Goal: Contribute content: Add original content to the website for others to see

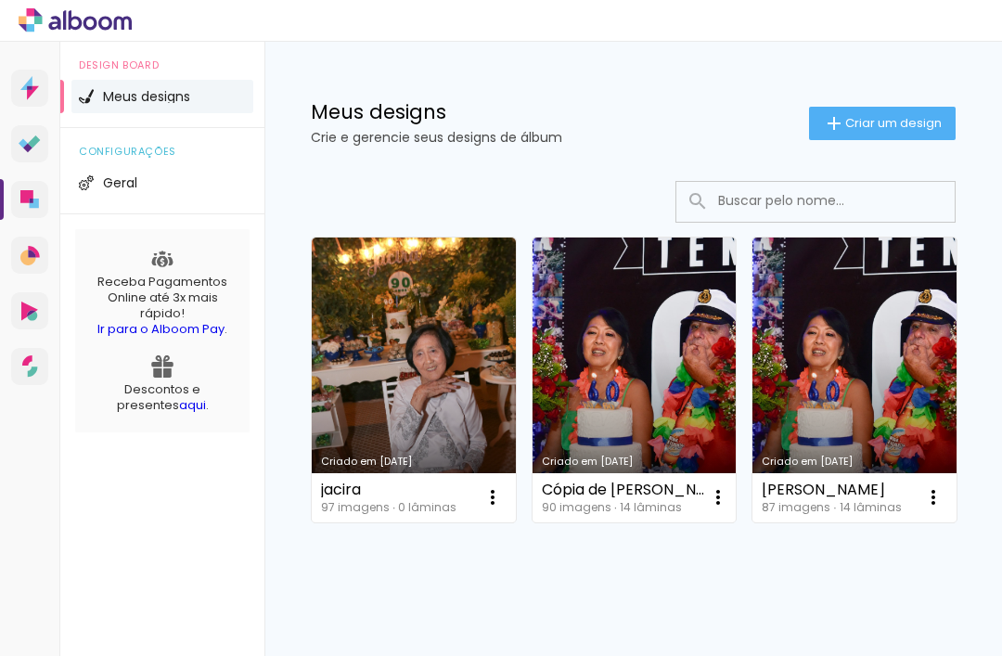
click at [424, 405] on link "Criado em [DATE]" at bounding box center [414, 380] width 204 height 285
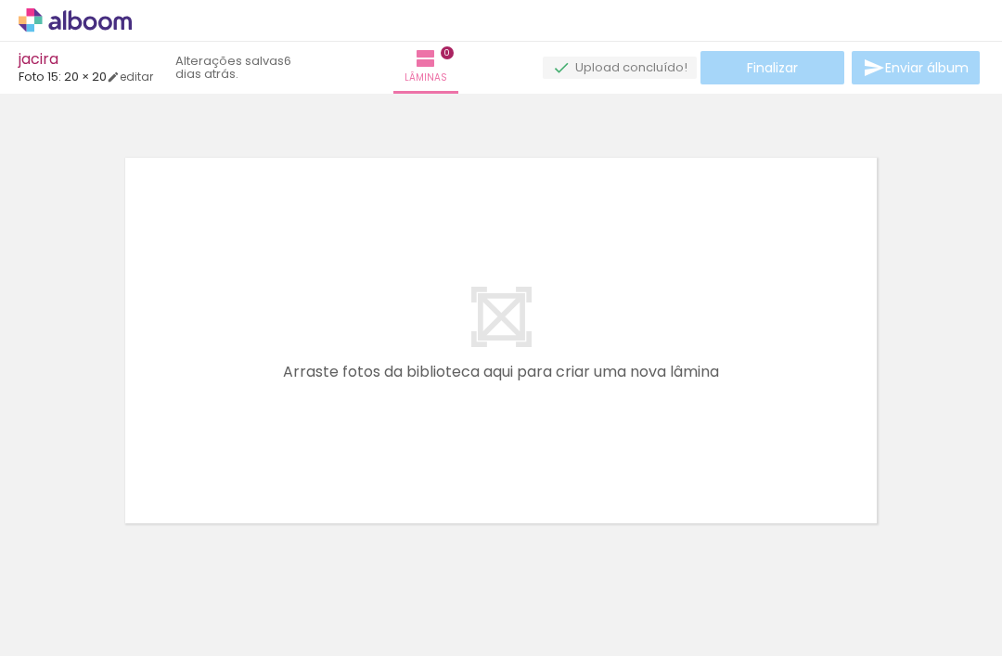
click at [56, 618] on paper-button "Adicionar Fotos" at bounding box center [57, 631] width 90 height 30
click at [0, 0] on input "file" at bounding box center [0, 0] width 0 height 0
click at [46, 621] on span "Adicionar Fotos" at bounding box center [66, 631] width 56 height 20
click at [0, 0] on input "file" at bounding box center [0, 0] width 0 height 0
click at [67, 609] on div at bounding box center [59, 609] width 85 height 2
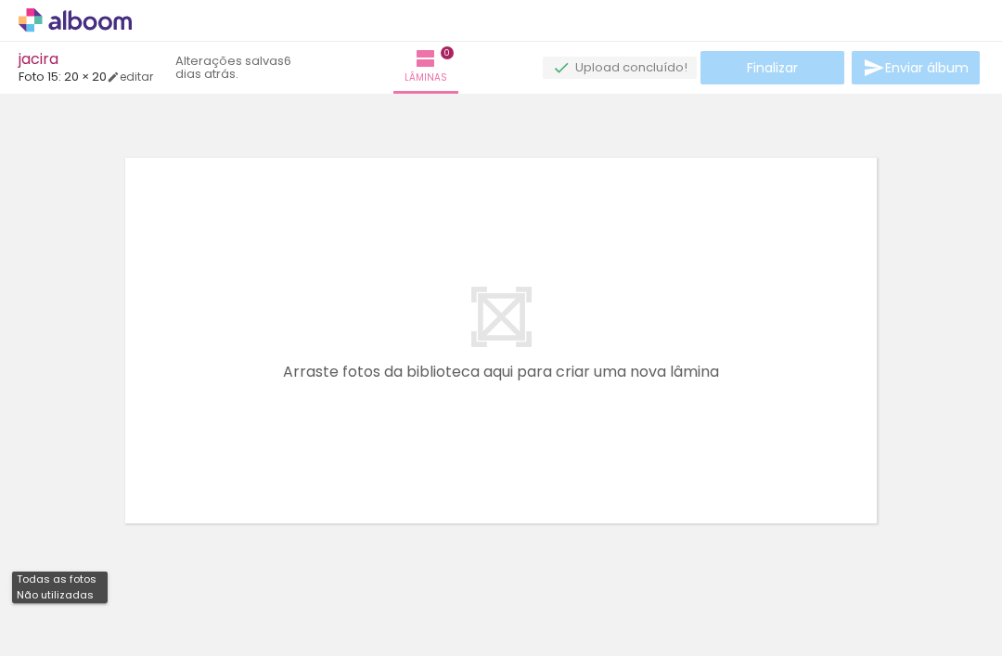
click at [38, 626] on iron-icon at bounding box center [27, 631] width 22 height 22
click at [0, 0] on input "file" at bounding box center [0, 0] width 0 height 0
click at [60, 639] on span "Adicionar Fotos" at bounding box center [66, 631] width 56 height 20
click at [0, 0] on input "file" at bounding box center [0, 0] width 0 height 0
click at [75, 612] on div "Biblioteca 97 fotos Todas as fotos Não utilizadas Adicionar Fotos" at bounding box center [57, 598] width 115 height 92
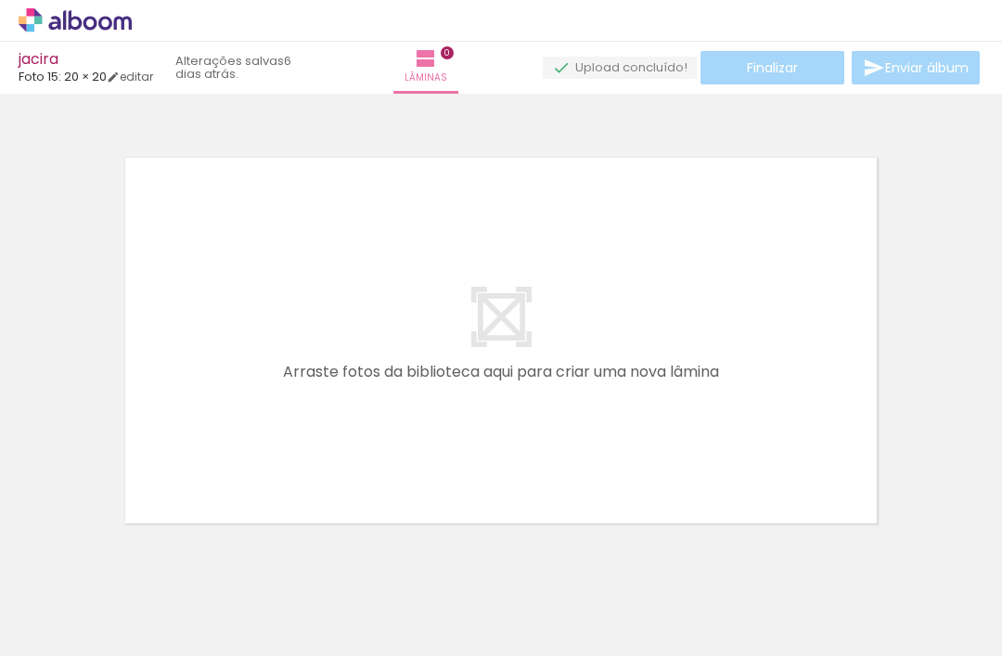
click at [71, 613] on div "Biblioteca 97 fotos Todas as fotos Não utilizadas Adicionar Fotos" at bounding box center [57, 598] width 115 height 92
click at [79, 618] on paper-button "Adicionar Fotos" at bounding box center [57, 631] width 90 height 30
click at [0, 0] on input "file" at bounding box center [0, 0] width 0 height 0
click at [48, 607] on input "Todas as fotos" at bounding box center [52, 600] width 71 height 16
click at [12, 464] on div at bounding box center [501, 316] width 1002 height 433
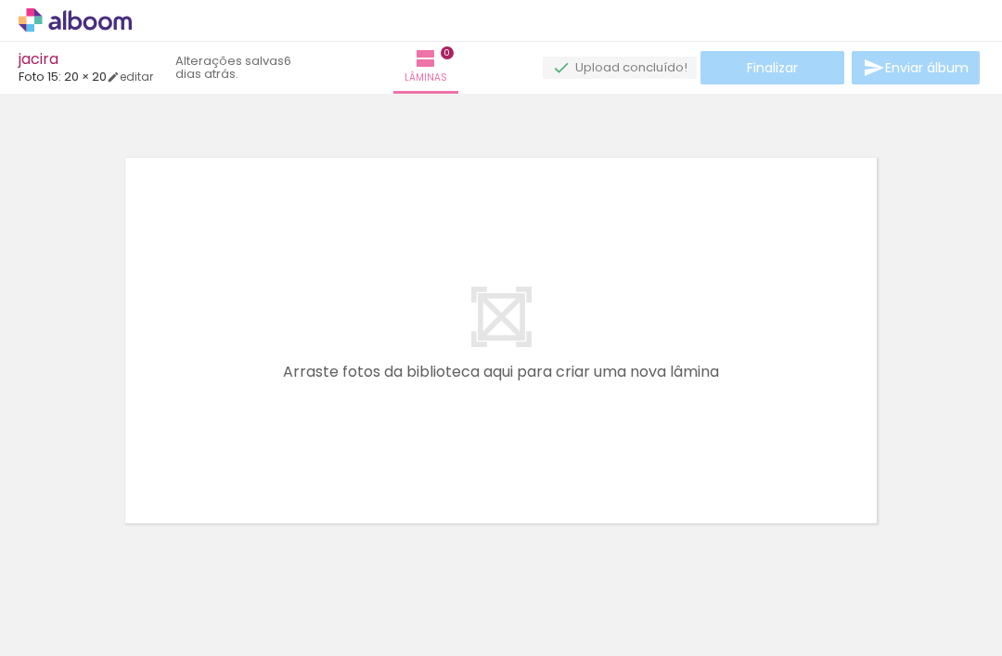
click at [68, 627] on span "Adicionar Fotos" at bounding box center [66, 631] width 56 height 20
click at [0, 0] on input "file" at bounding box center [0, 0] width 0 height 0
click at [88, 630] on span "Adicionar Fotos" at bounding box center [66, 631] width 56 height 20
click at [0, 0] on input "file" at bounding box center [0, 0] width 0 height 0
click at [53, 626] on span "Adicionar Fotos" at bounding box center [66, 631] width 56 height 20
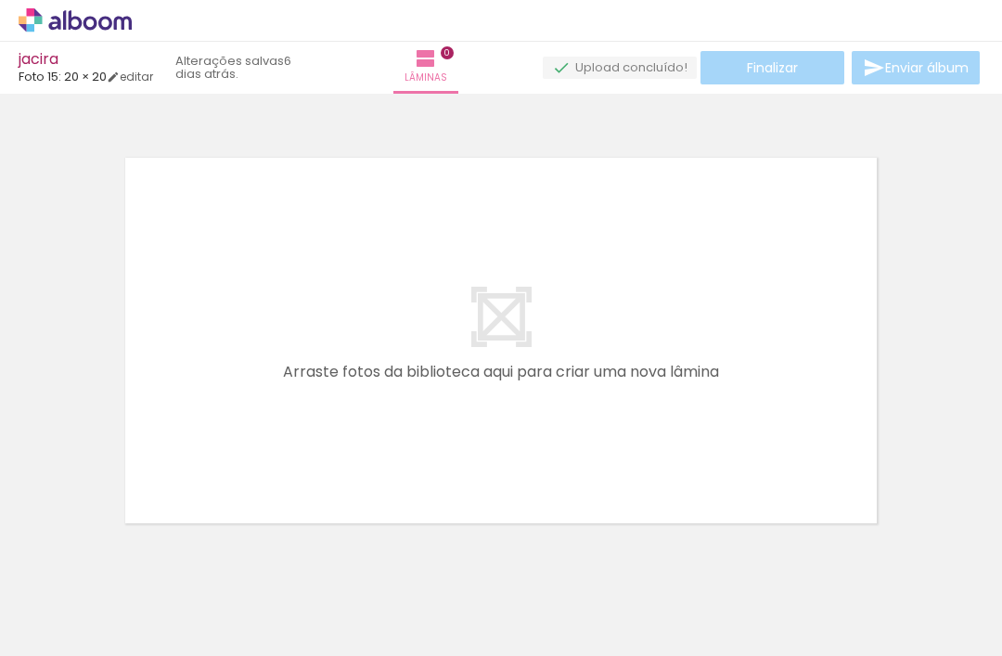
click at [0, 0] on input "file" at bounding box center [0, 0] width 0 height 0
click at [65, 601] on input "Todas as fotos" at bounding box center [52, 600] width 71 height 16
click at [76, 639] on span "Adicionar Fotos" at bounding box center [66, 631] width 56 height 20
click at [0, 0] on input "file" at bounding box center [0, 0] width 0 height 0
click at [75, 644] on paper-button "Adicionar Fotos" at bounding box center [57, 631] width 90 height 30
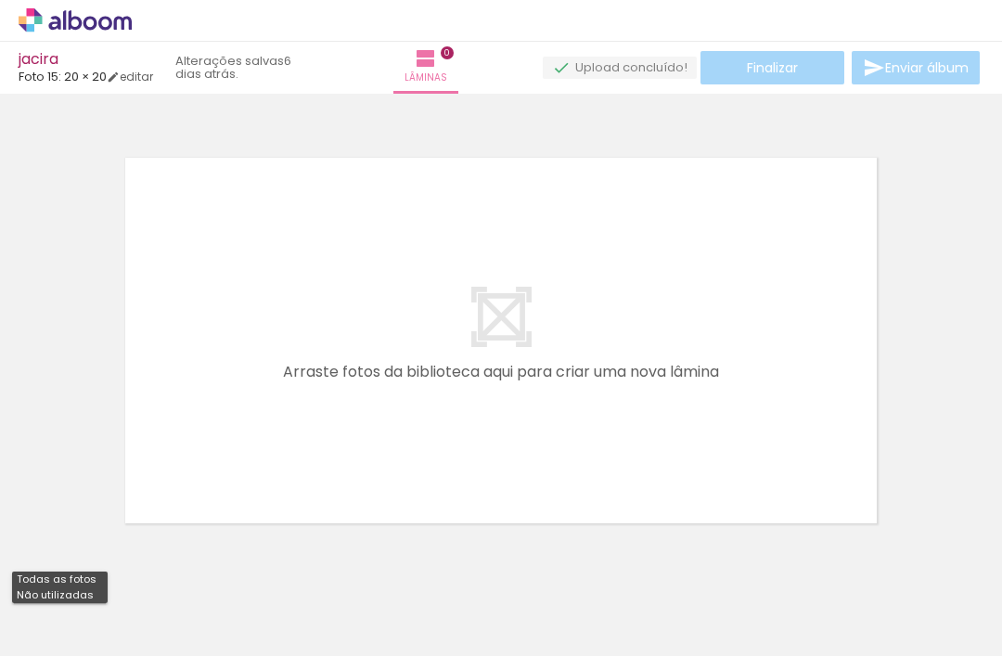
click at [0, 0] on input "file" at bounding box center [0, 0] width 0 height 0
click at [75, 645] on paper-button "Adicionar Fotos" at bounding box center [57, 631] width 90 height 30
click at [0, 0] on input "file" at bounding box center [0, 0] width 0 height 0
click at [0, 651] on div "Biblioteca 97 fotos Todas as fotos Não utilizadas Adicionar Fotos" at bounding box center [0, 598] width 0 height 116
click at [95, 578] on div "97 fotos" at bounding box center [57, 571] width 90 height 15
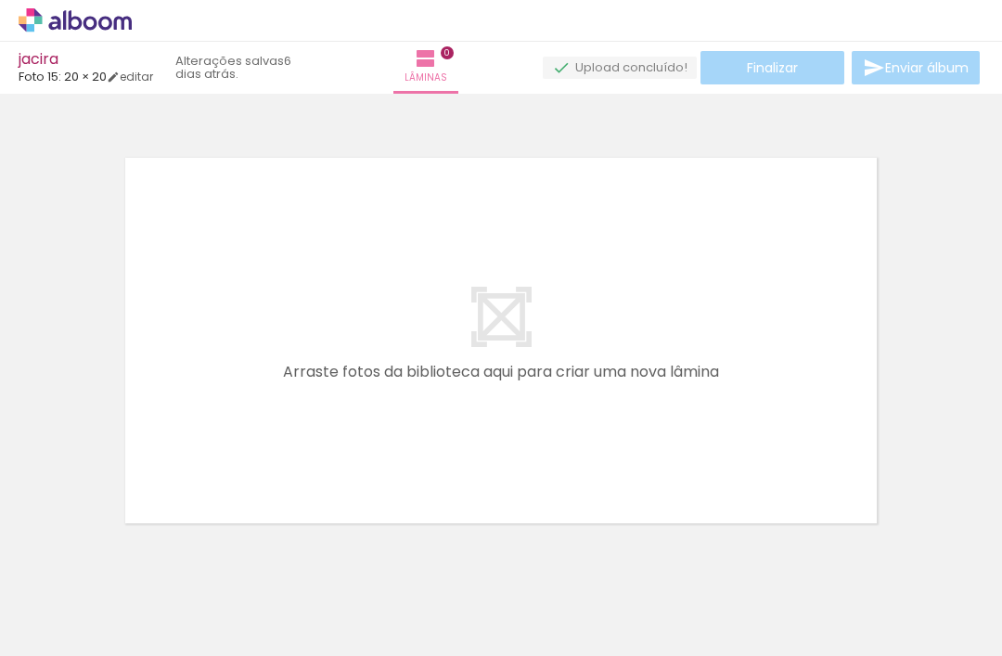
click at [44, 559] on h1 "Biblioteca" at bounding box center [57, 558] width 90 height 12
click at [0, 651] on div "Biblioteca 97 fotos Todas as fotos Não utilizadas Adicionar Fotos" at bounding box center [0, 598] width 0 height 116
click at [62, 636] on span "Adicionar Fotos" at bounding box center [66, 631] width 56 height 20
click at [0, 0] on input "file" at bounding box center [0, 0] width 0 height 0
click at [65, 632] on span "Adicionar Fotos" at bounding box center [66, 631] width 56 height 20
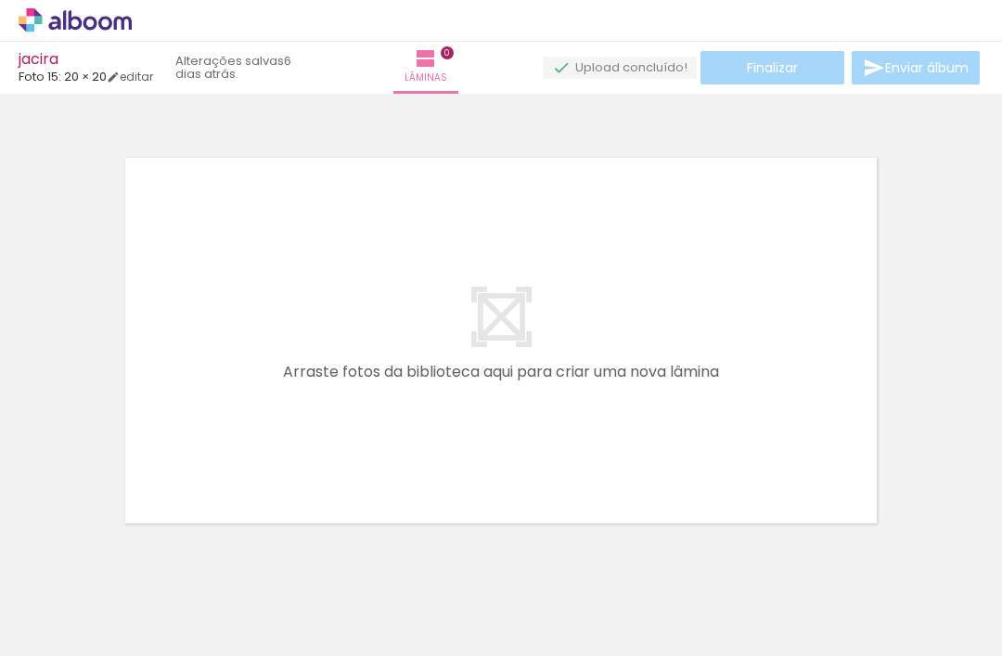
click at [0, 0] on input "file" at bounding box center [0, 0] width 0 height 0
click at [72, 640] on span "Adicionar Fotos" at bounding box center [66, 631] width 56 height 20
click at [0, 0] on input "file" at bounding box center [0, 0] width 0 height 0
click at [71, 575] on div "97 fotos" at bounding box center [57, 571] width 90 height 15
click at [54, 561] on span "97 fotos" at bounding box center [41, 571] width 59 height 21
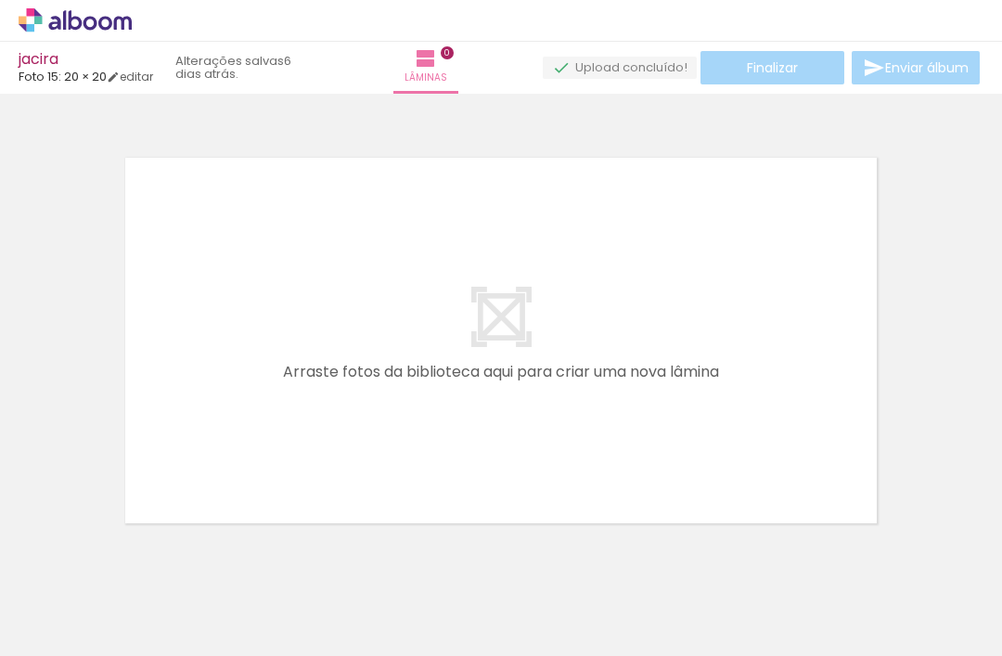
click at [85, 626] on span "Adicionar Fotos" at bounding box center [66, 631] width 56 height 20
click at [0, 0] on input "file" at bounding box center [0, 0] width 0 height 0
click at [94, 602] on iron-icon at bounding box center [94, 600] width 15 height 15
type input "Não utilizadas"
click at [88, 596] on div at bounding box center [60, 597] width 96 height 32
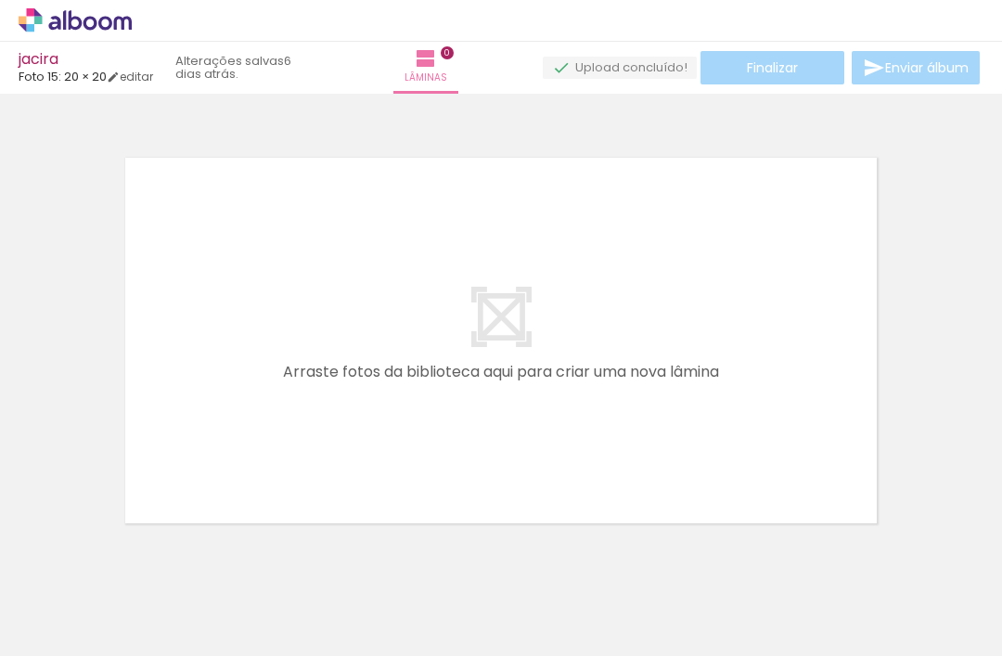
click at [79, 623] on input "Não utilizadas" at bounding box center [52, 615] width 71 height 16
click at [69, 651] on span "Adicionar Fotos" at bounding box center [66, 646] width 56 height 20
click at [0, 0] on input "file" at bounding box center [0, 0] width 0 height 0
click at [71, 651] on span "Adicionar Fotos" at bounding box center [66, 646] width 56 height 20
click at [0, 0] on input "file" at bounding box center [0, 0] width 0 height 0
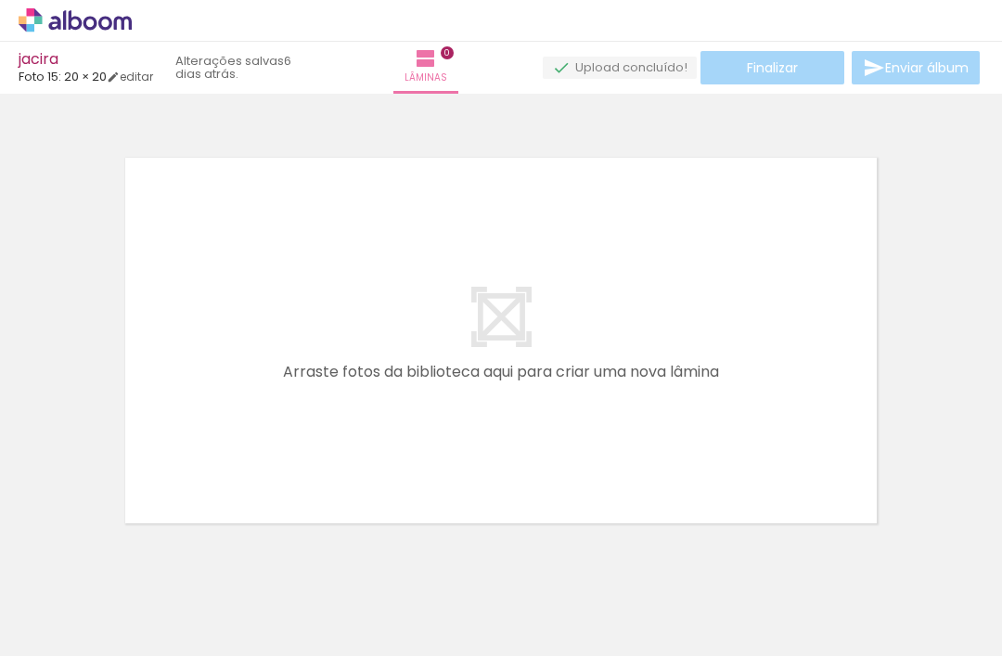
scroll to position [59, 0]
click at [70, 636] on span "Adicionar Fotos" at bounding box center [66, 646] width 56 height 20
click at [0, 0] on input "file" at bounding box center [0, 0] width 0 height 0
click at [57, 632] on quentale-app at bounding box center [501, 328] width 1002 height 656
click at [92, 631] on paper-button "Adicionar Fotos" at bounding box center [57, 646] width 90 height 30
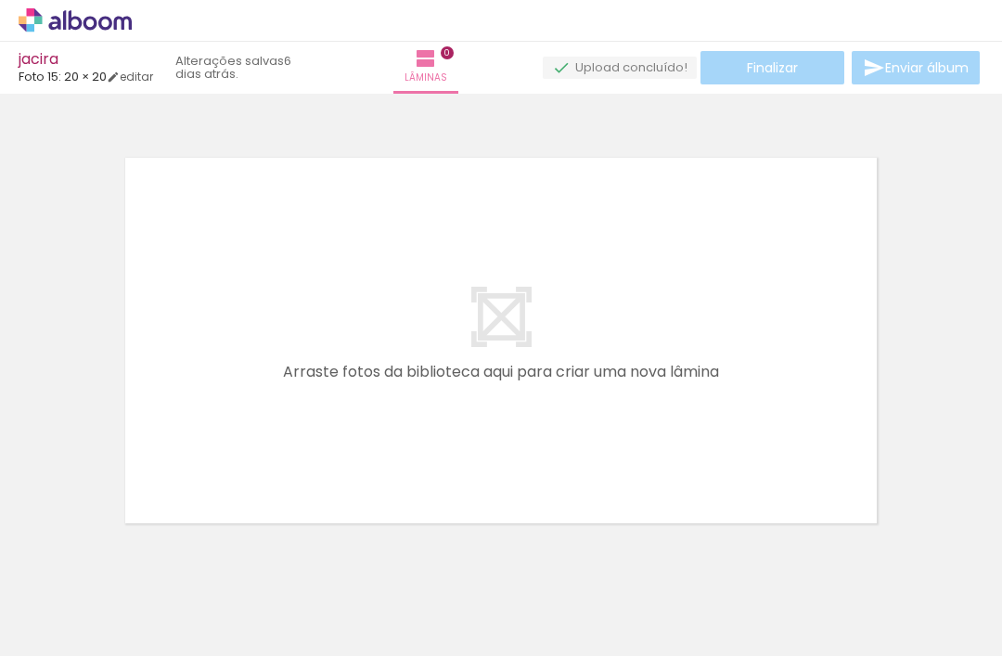
click at [0, 0] on input "file" at bounding box center [0, 0] width 0 height 0
click at [115, 552] on div "Biblioteca 97 de 97 fotos Todas as fotos Não utilizadas Adicionar Fotos" at bounding box center [57, 598] width 115 height 92
click at [138, 544] on iron-horizontal-list at bounding box center [133, 598] width 37 height 116
click at [97, 608] on iron-icon at bounding box center [94, 615] width 15 height 15
click at [589, 302] on quentale-layouter at bounding box center [501, 341] width 772 height 386
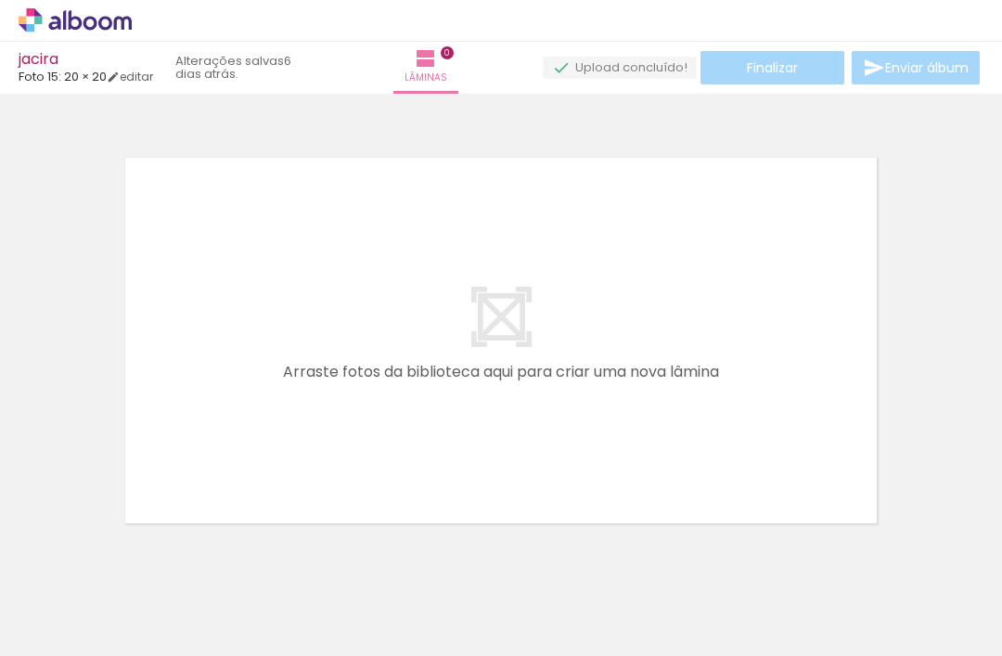
scroll to position [0, 0]
click at [94, 651] on span "Adicionar Fotos" at bounding box center [66, 646] width 56 height 20
click at [0, 0] on input "file" at bounding box center [0, 0] width 0 height 0
click at [86, 625] on div at bounding box center [59, 624] width 85 height 2
click at [88, 647] on span "Adicionar Fotos" at bounding box center [66, 646] width 56 height 20
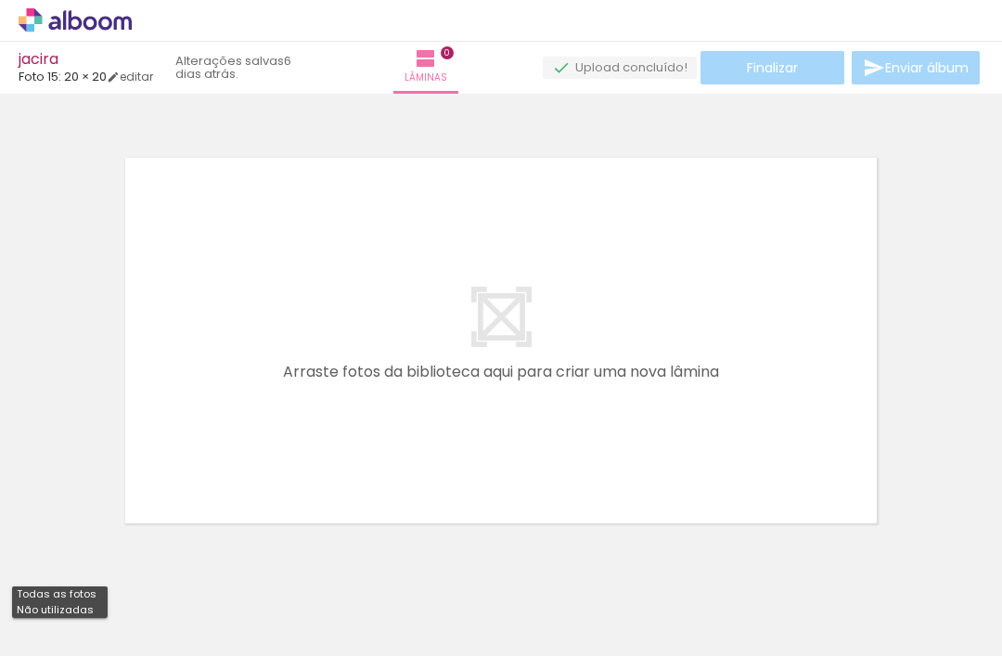
click at [0, 0] on input "file" at bounding box center [0, 0] width 0 height 0
click at [92, 646] on span "Adicionar Fotos" at bounding box center [66, 646] width 56 height 20
click at [0, 0] on input "file" at bounding box center [0, 0] width 0 height 0
click at [42, 644] on span "Adicionar Fotos" at bounding box center [66, 646] width 56 height 20
click at [0, 0] on input "file" at bounding box center [0, 0] width 0 height 0
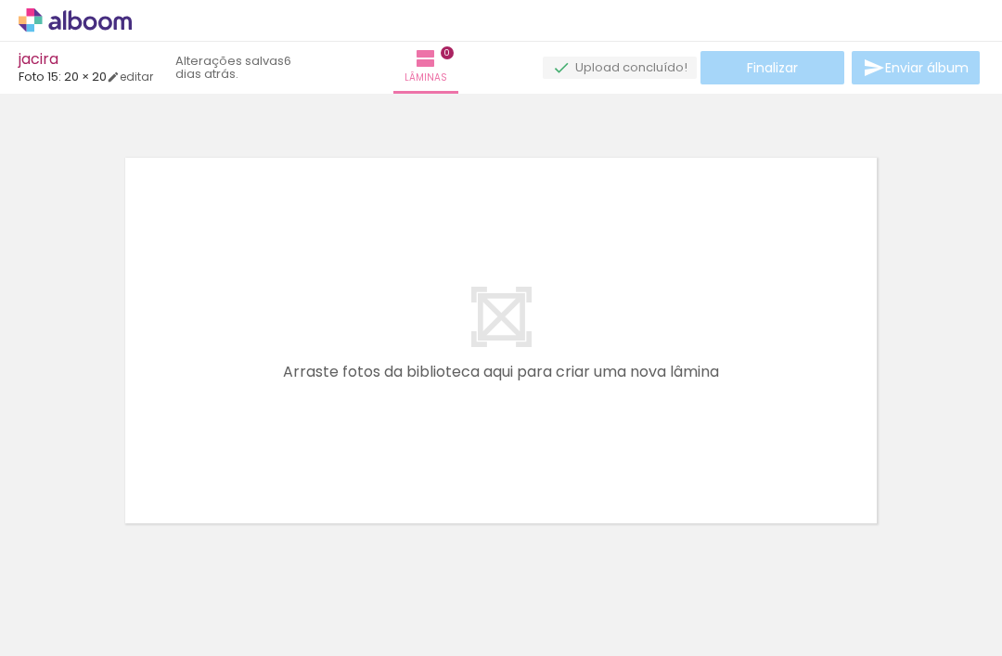
click at [38, 651] on iron-icon at bounding box center [27, 646] width 22 height 22
click at [0, 0] on input "file" at bounding box center [0, 0] width 0 height 0
click at [0, 613] on div "Biblioteca 97 de 97 fotos Todas as fotos Não utilizadas Adicionar Fotos" at bounding box center [57, 598] width 115 height 92
click at [0, 544] on div "Biblioteca 97 de 97 fotos Todas as fotos Não utilizadas Adicionar Fotos" at bounding box center [0, 598] width 0 height 116
click at [158, 619] on quentale-thumb at bounding box center [186, 593] width 104 height 107
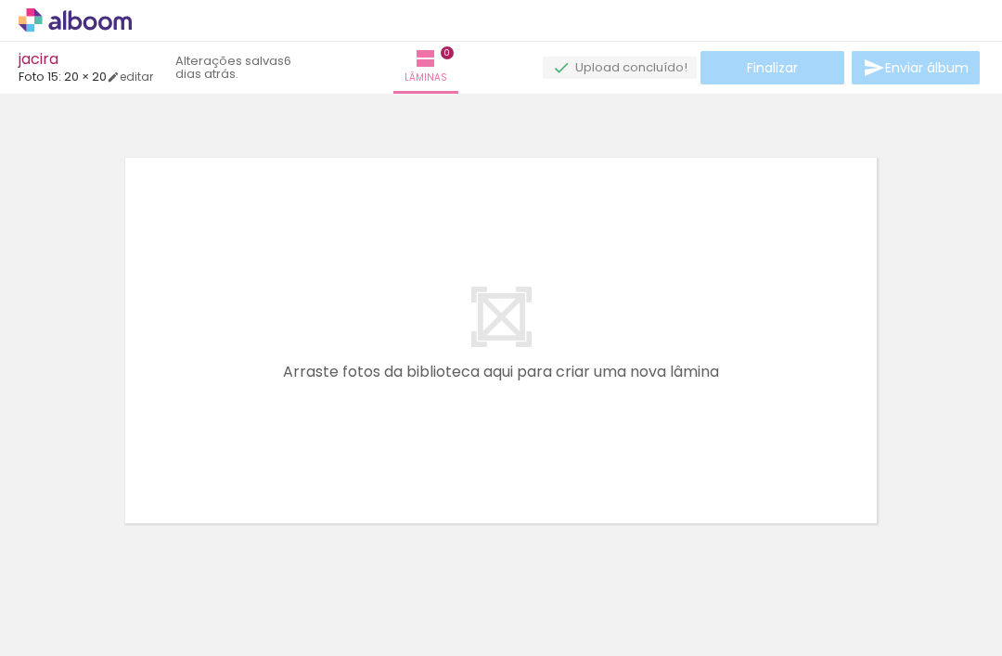
click at [147, 651] on iron-horizontal-list at bounding box center [133, 598] width 37 height 116
click at [89, 572] on div "97 de 97 fotos" at bounding box center [57, 579] width 90 height 30
click at [0, 548] on div "Biblioteca 97 de 97 fotos Todas as fotos Não utilizadas Adicionar Fotos" at bounding box center [0, 598] width 0 height 116
click at [77, 621] on input "Não utilizadas" at bounding box center [52, 615] width 71 height 16
click at [86, 647] on span "Adicionar Fotos" at bounding box center [66, 646] width 56 height 20
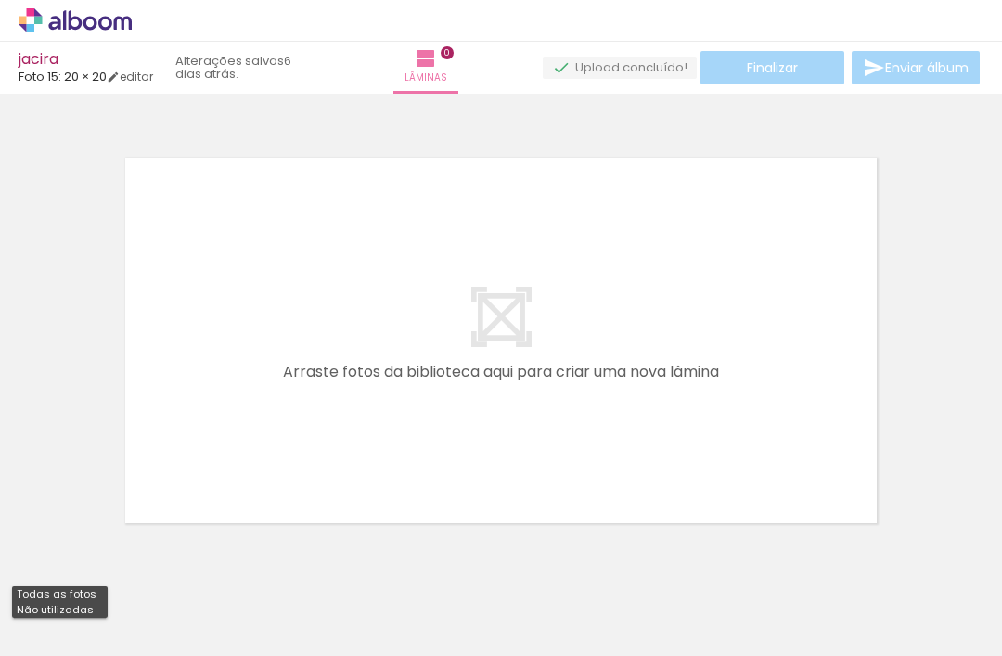
click at [0, 0] on input "file" at bounding box center [0, 0] width 0 height 0
click at [91, 626] on div "Biblioteca 97 de 97 fotos Todas as fotos Não utilizadas Adicionar Fotos" at bounding box center [57, 598] width 115 height 92
click at [86, 651] on span "Adicionar Fotos" at bounding box center [66, 646] width 56 height 20
click at [0, 0] on input "file" at bounding box center [0, 0] width 0 height 0
click at [85, 643] on span "Adicionar Fotos" at bounding box center [66, 646] width 56 height 20
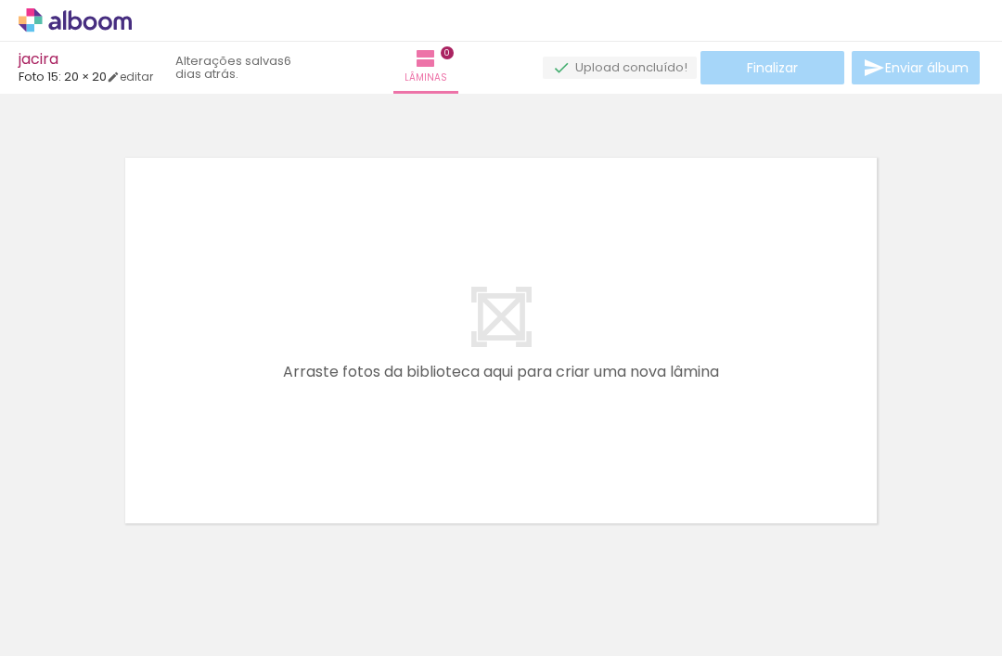
click at [0, 0] on input "file" at bounding box center [0, 0] width 0 height 0
click at [72, 617] on input "Não utilizadas" at bounding box center [52, 615] width 71 height 16
click at [87, 552] on h1 "Biblioteca" at bounding box center [57, 558] width 90 height 12
click at [79, 587] on div "97 de 97 fotos" at bounding box center [57, 579] width 90 height 30
click at [48, 650] on span "Adicionar Fotos" at bounding box center [66, 646] width 56 height 20
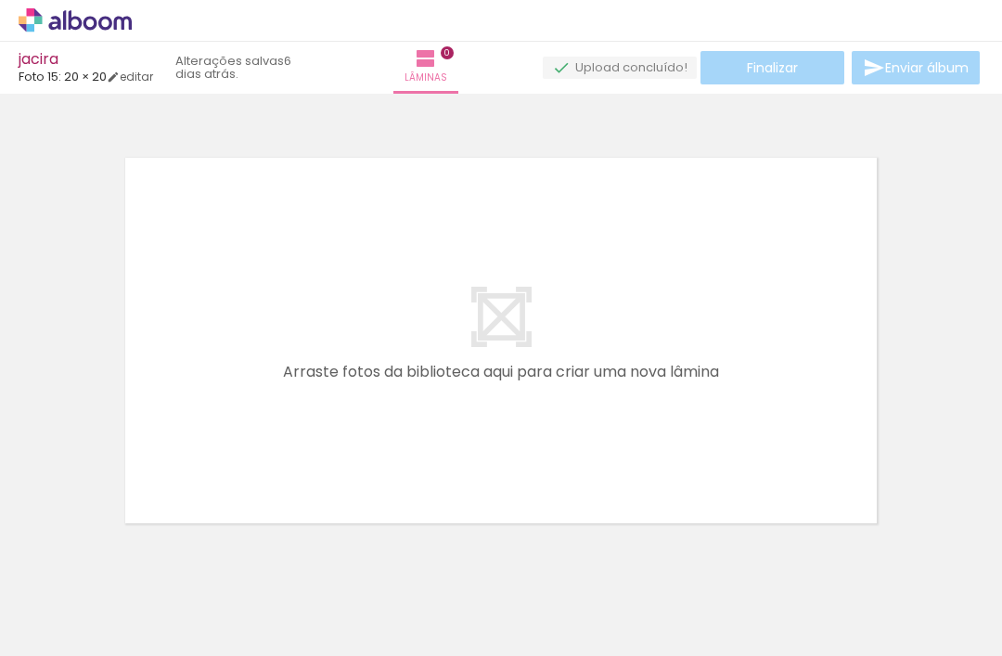
click at [0, 0] on input "file" at bounding box center [0, 0] width 0 height 0
click at [45, 637] on span "Adicionar Fotos" at bounding box center [66, 646] width 56 height 20
click at [0, 0] on input "file" at bounding box center [0, 0] width 0 height 0
click at [93, 383] on div at bounding box center [501, 316] width 1002 height 433
click at [135, 368] on quentale-layouter at bounding box center [501, 341] width 772 height 386
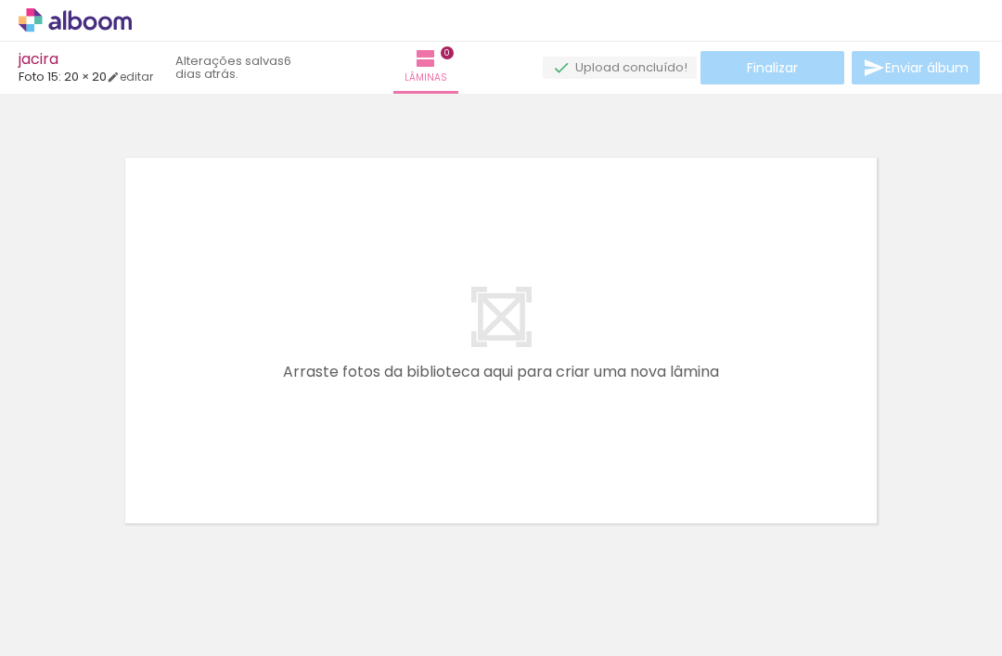
click at [51, 650] on span "Adicionar Fotos" at bounding box center [66, 646] width 56 height 20
click at [0, 0] on input "file" at bounding box center [0, 0] width 0 height 0
click at [73, 638] on span "Adicionar Fotos" at bounding box center [66, 646] width 56 height 20
click at [0, 0] on input "file" at bounding box center [0, 0] width 0 height 0
click at [66, 649] on span "Adicionar Fotos" at bounding box center [66, 646] width 56 height 20
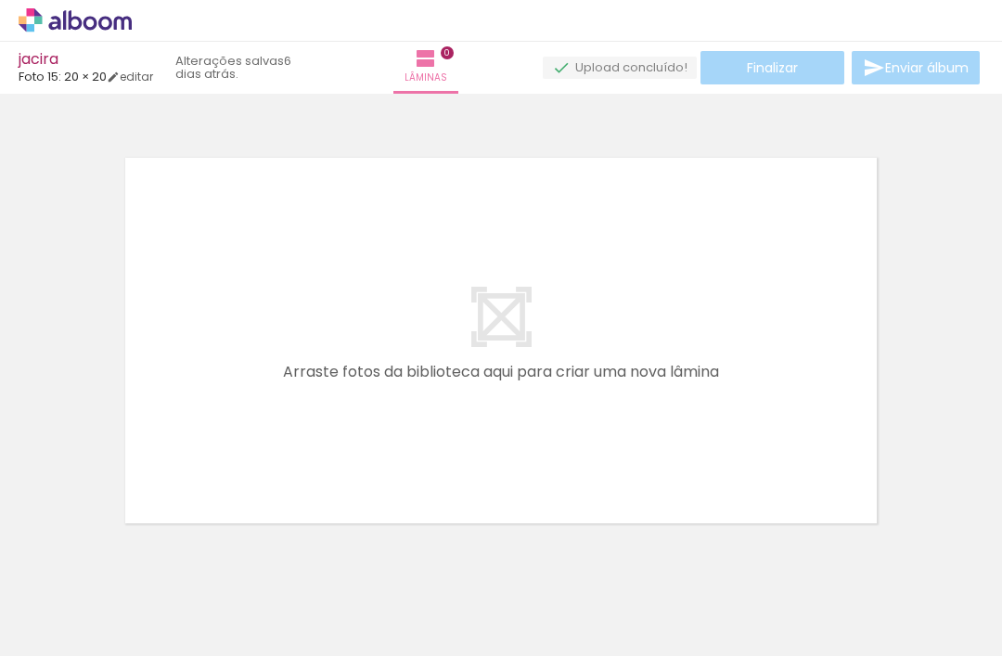
click at [0, 0] on input "file" at bounding box center [0, 0] width 0 height 0
click at [247, 438] on quentale-layouter at bounding box center [501, 341] width 772 height 386
click at [91, 636] on span "Adicionar Fotos" at bounding box center [66, 646] width 56 height 20
click at [0, 0] on input "file" at bounding box center [0, 0] width 0 height 0
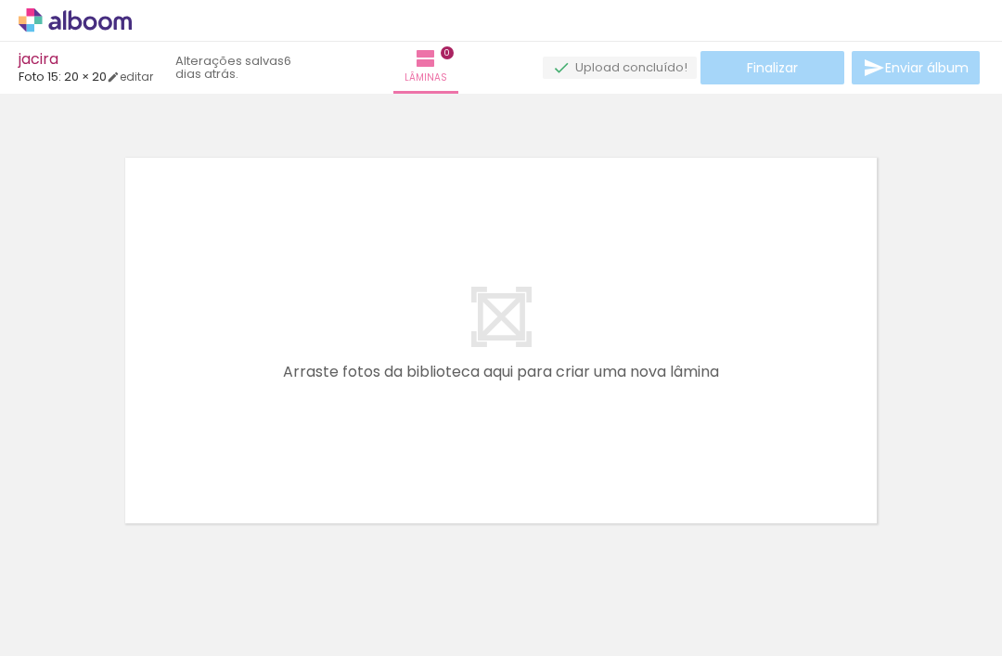
click at [100, 608] on iron-icon at bounding box center [94, 615] width 15 height 15
click at [94, 636] on span "Adicionar Fotos" at bounding box center [66, 646] width 56 height 20
click at [0, 0] on input "file" at bounding box center [0, 0] width 0 height 0
click at [97, 631] on paper-button "Adicionar Fotos" at bounding box center [57, 646] width 90 height 30
click at [94, 636] on span "Adicionar Fotos" at bounding box center [66, 646] width 56 height 20
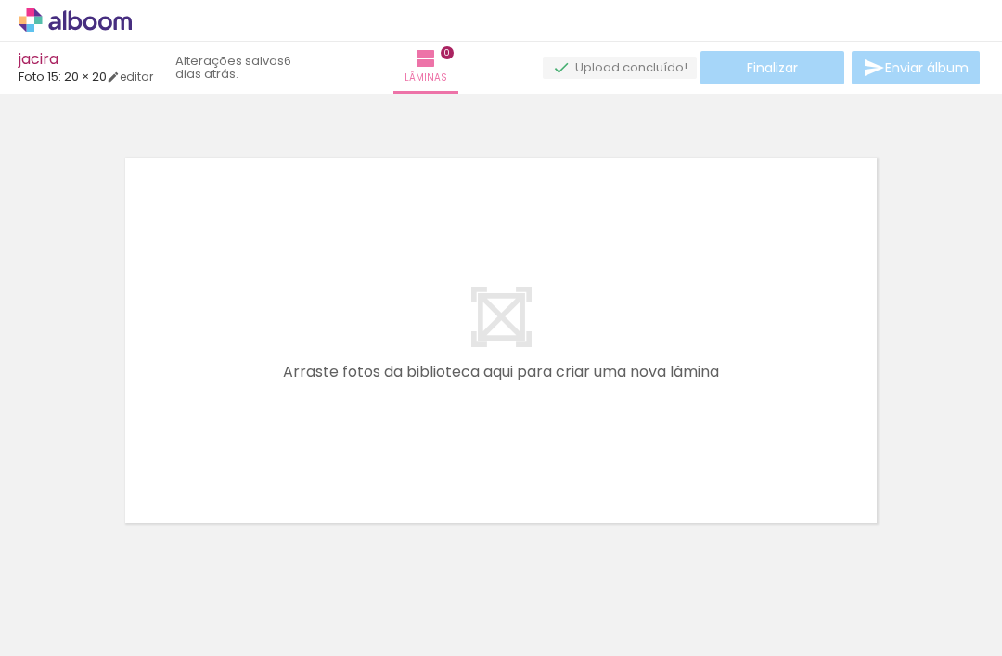
click at [0, 0] on input "file" at bounding box center [0, 0] width 0 height 0
click at [94, 636] on span "Adicionar Fotos" at bounding box center [66, 646] width 56 height 20
click at [0, 0] on input "file" at bounding box center [0, 0] width 0 height 0
click at [90, 636] on span "Adicionar Fotos" at bounding box center [66, 646] width 56 height 20
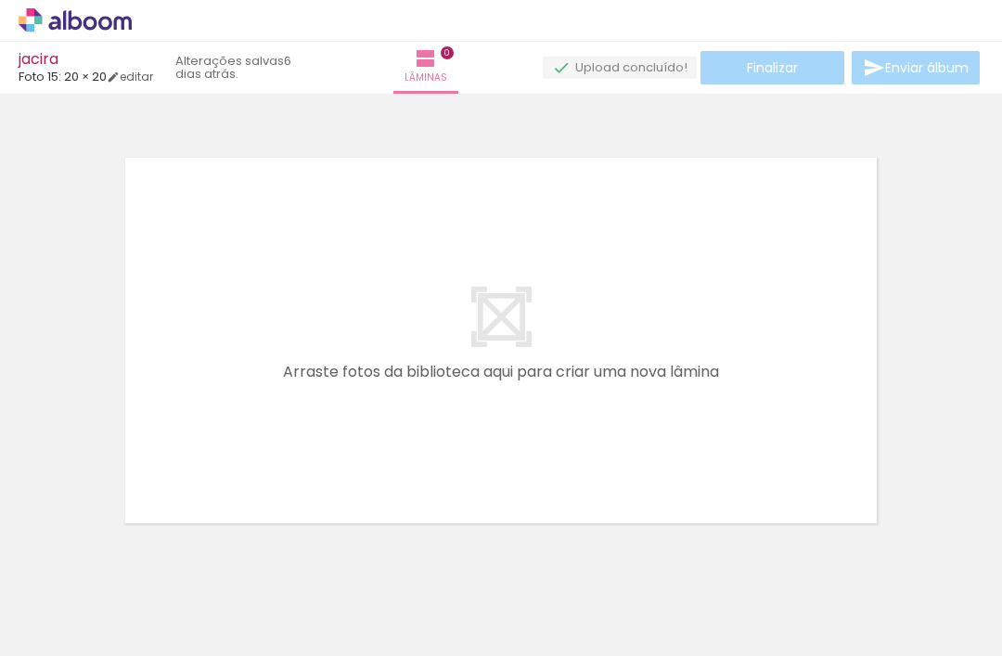
click at [0, 0] on input "file" at bounding box center [0, 0] width 0 height 0
click at [87, 607] on input "Não utilizadas" at bounding box center [52, 615] width 71 height 16
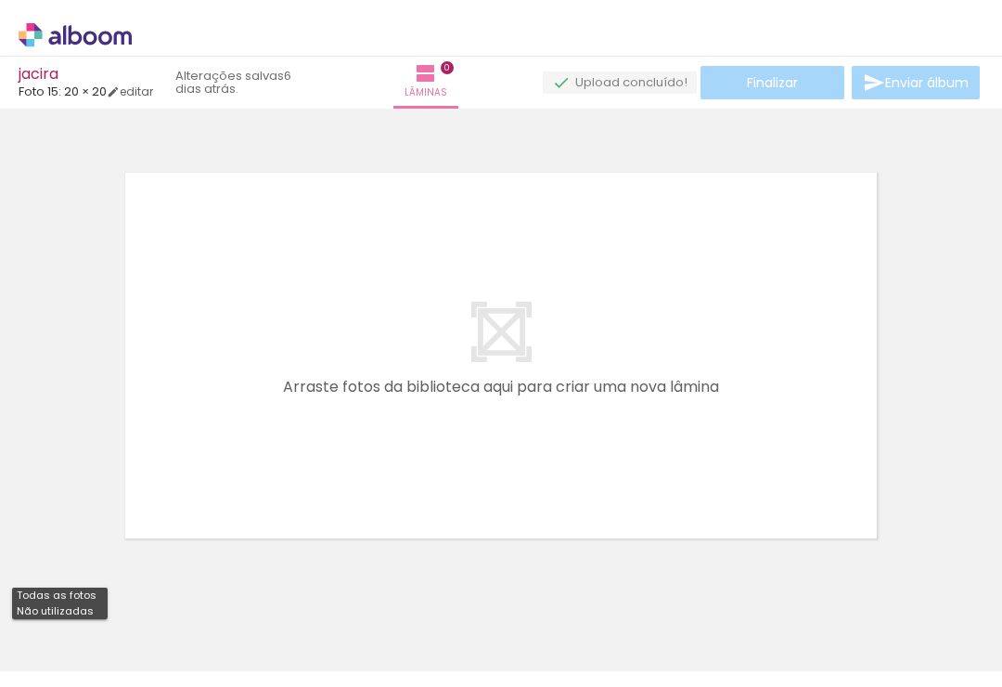
scroll to position [0, 0]
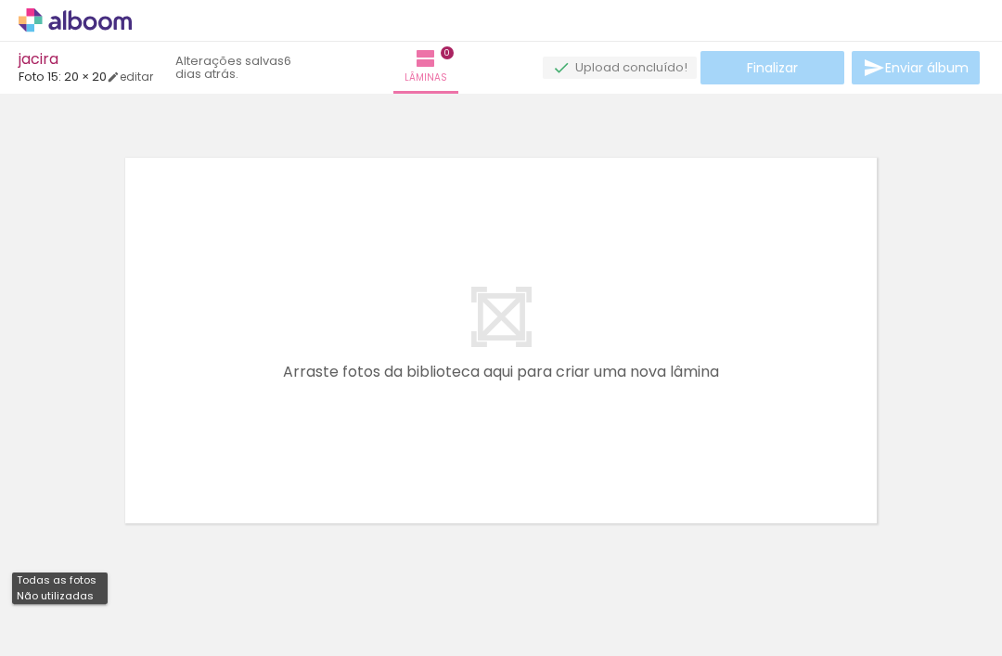
click at [89, 636] on span "Adicionar Fotos" at bounding box center [66, 646] width 56 height 20
click at [0, 0] on input "file" at bounding box center [0, 0] width 0 height 0
click at [88, 641] on span "Adicionar Fotos" at bounding box center [66, 646] width 56 height 20
click at [0, 0] on input "file" at bounding box center [0, 0] width 0 height 0
click at [92, 642] on span "Adicionar Fotos" at bounding box center [66, 646] width 56 height 20
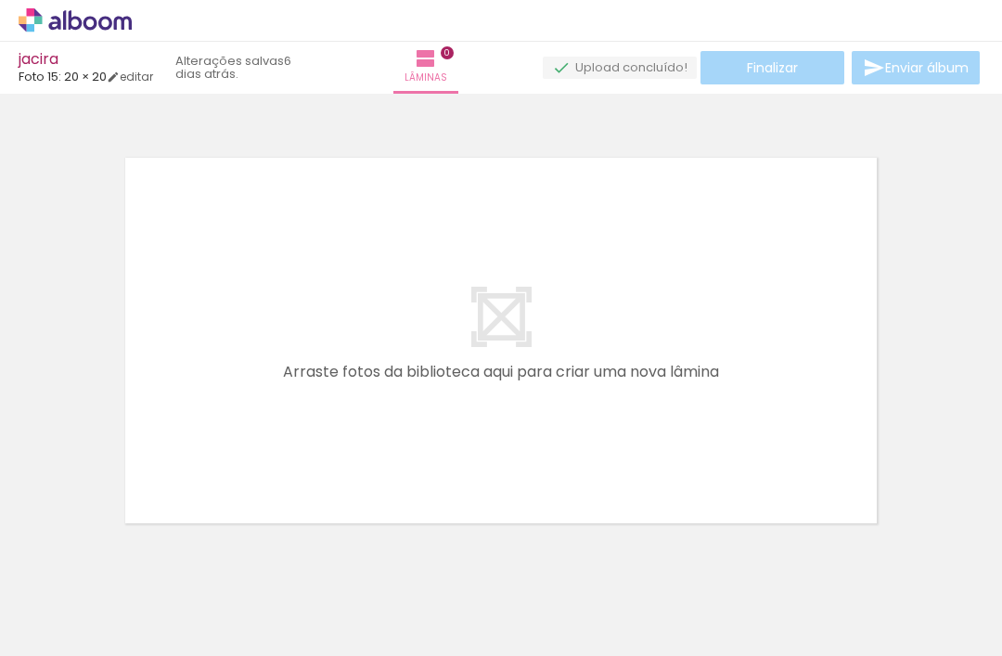
click at [0, 0] on input "file" at bounding box center [0, 0] width 0 height 0
click at [171, 655] on quentale-app at bounding box center [501, 328] width 1002 height 656
click at [342, 239] on quentale-layouter at bounding box center [501, 341] width 772 height 386
click at [675, 357] on quentale-layouter at bounding box center [501, 341] width 772 height 386
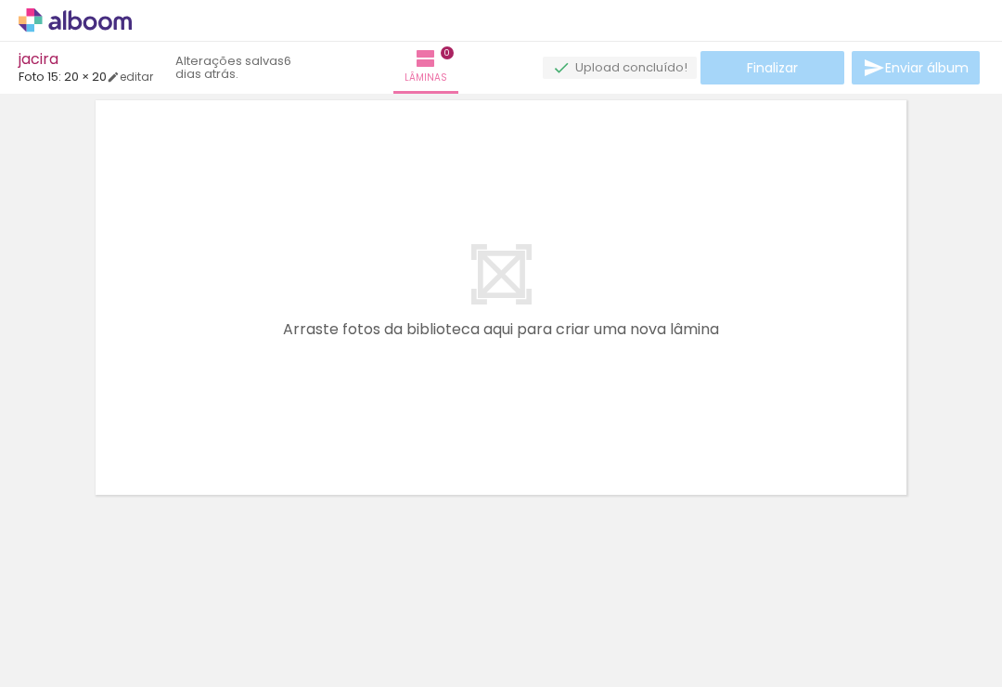
scroll to position [58, 0]
click at [85, 607] on div "97 de 97 fotos" at bounding box center [57, 610] width 90 height 30
click at [64, 655] on div at bounding box center [59, 654] width 85 height 2
click at [71, 655] on span "Adicionar Fotos" at bounding box center [66, 676] width 56 height 20
click at [0, 0] on input "file" at bounding box center [0, 0] width 0 height 0
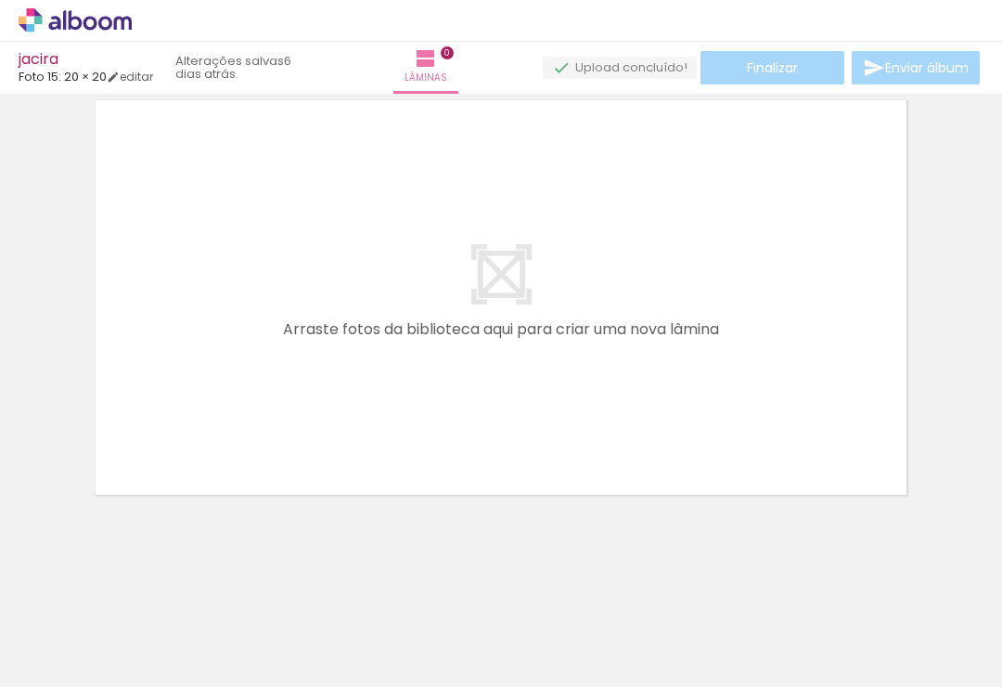
click at [78, 655] on span "Adicionar Fotos" at bounding box center [66, 676] width 56 height 20
click at [0, 0] on input "file" at bounding box center [0, 0] width 0 height 0
click at [79, 655] on span "Adicionar Fotos" at bounding box center [66, 676] width 56 height 20
click at [0, 0] on input "file" at bounding box center [0, 0] width 0 height 0
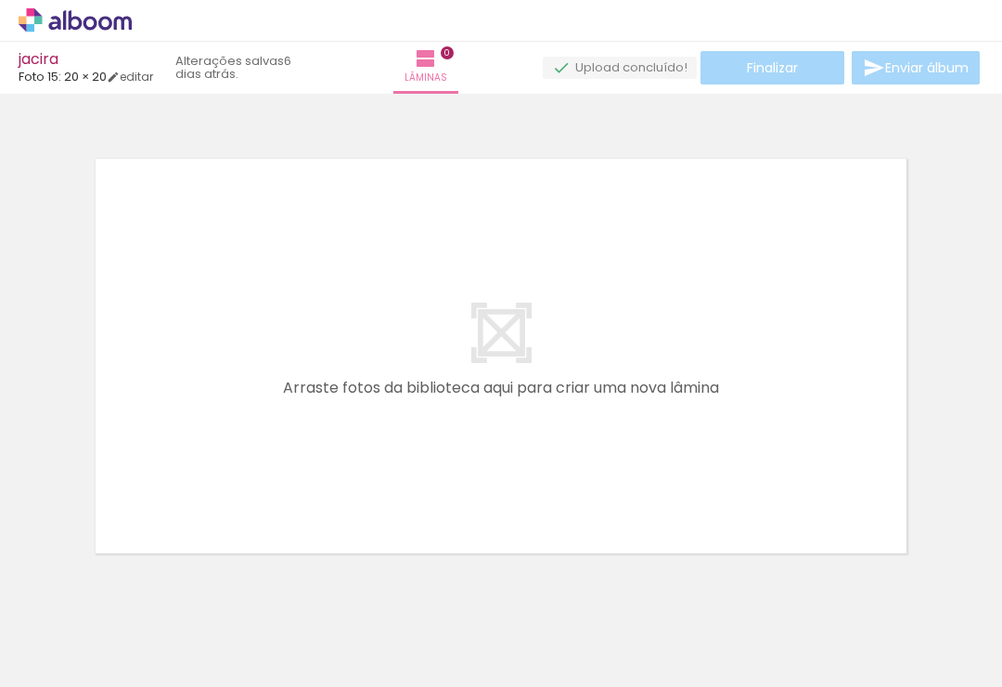
click at [79, 655] on span "Adicionar Fotos" at bounding box center [66, 676] width 56 height 20
click at [0, 0] on input "file" at bounding box center [0, 0] width 0 height 0
click at [58, 655] on span "Adicionar Fotos" at bounding box center [66, 676] width 56 height 20
click at [0, 0] on input "file" at bounding box center [0, 0] width 0 height 0
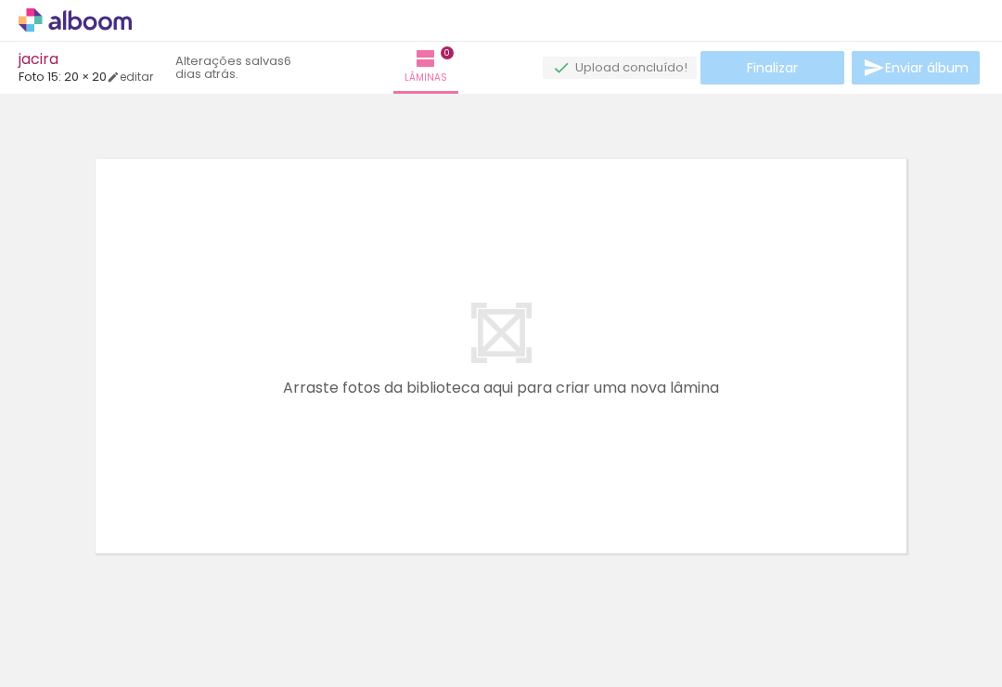
click at [52, 655] on span "Adicionar Fotos" at bounding box center [66, 676] width 56 height 20
click at [0, 0] on input "file" at bounding box center [0, 0] width 0 height 0
click at [58, 655] on span "Adicionar Fotos" at bounding box center [66, 676] width 56 height 20
click at [0, 0] on input "file" at bounding box center [0, 0] width 0 height 0
click at [52, 655] on span "Adicionar Fotos" at bounding box center [66, 676] width 56 height 20
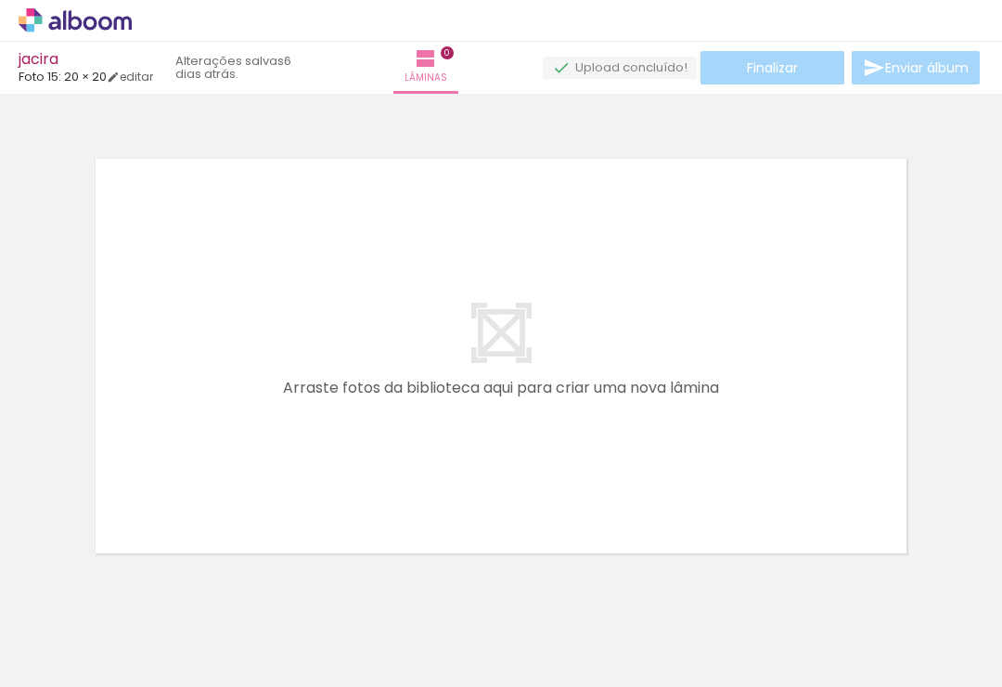
click at [0, 0] on input "file" at bounding box center [0, 0] width 0 height 0
click at [58, 655] on span "Adicionar Fotos" at bounding box center [66, 676] width 56 height 20
click at [0, 0] on input "file" at bounding box center [0, 0] width 0 height 0
click at [45, 655] on span "Adicionar Fotos" at bounding box center [66, 676] width 56 height 20
click at [0, 0] on input "file" at bounding box center [0, 0] width 0 height 0
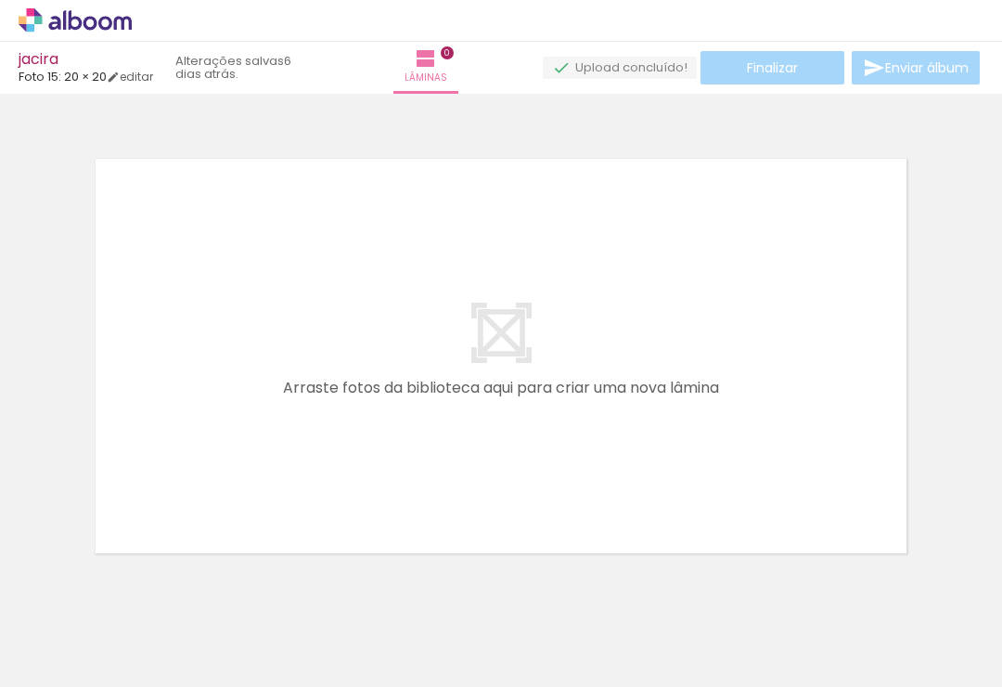
click at [81, 595] on div "97 de 97 fotos" at bounding box center [57, 610] width 90 height 30
click at [44, 638] on input "Não utilizadas" at bounding box center [52, 646] width 71 height 16
click at [53, 655] on paper-button "Adicionar Fotos" at bounding box center [57, 677] width 90 height 30
click at [0, 0] on input "file" at bounding box center [0, 0] width 0 height 0
click at [51, 655] on span "Adicionar Fotos" at bounding box center [66, 676] width 56 height 20
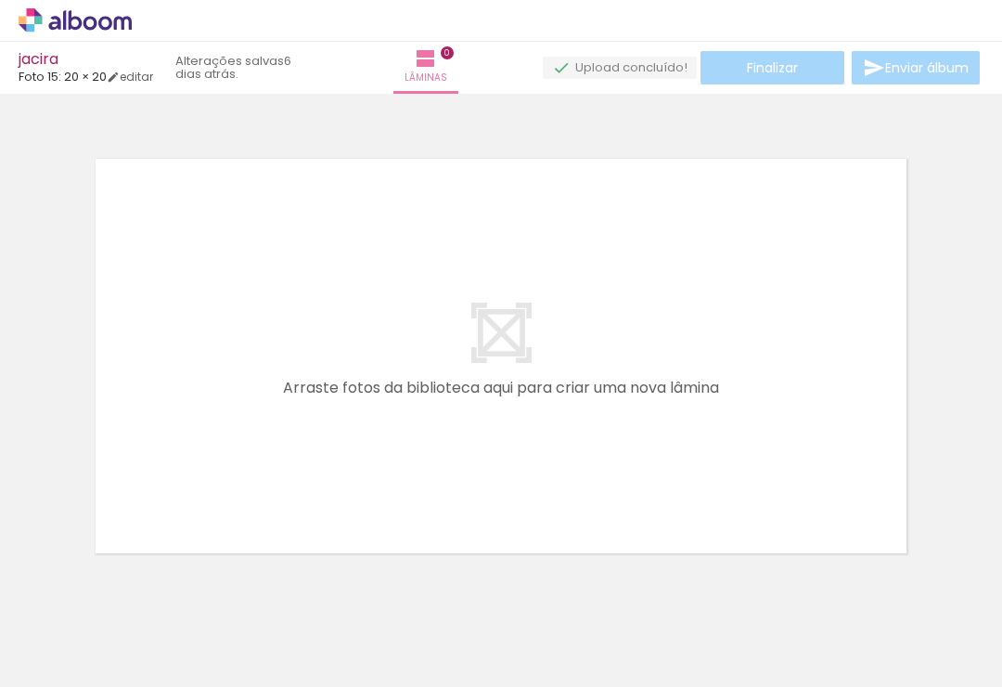
click at [0, 0] on input "file" at bounding box center [0, 0] width 0 height 0
click at [61, 638] on input "Não utilizadas" at bounding box center [52, 646] width 71 height 16
click at [61, 655] on span "Adicionar Fotos" at bounding box center [66, 676] width 56 height 20
click at [0, 0] on input "file" at bounding box center [0, 0] width 0 height 0
click at [71, 655] on span "Adicionar Fotos" at bounding box center [66, 676] width 56 height 20
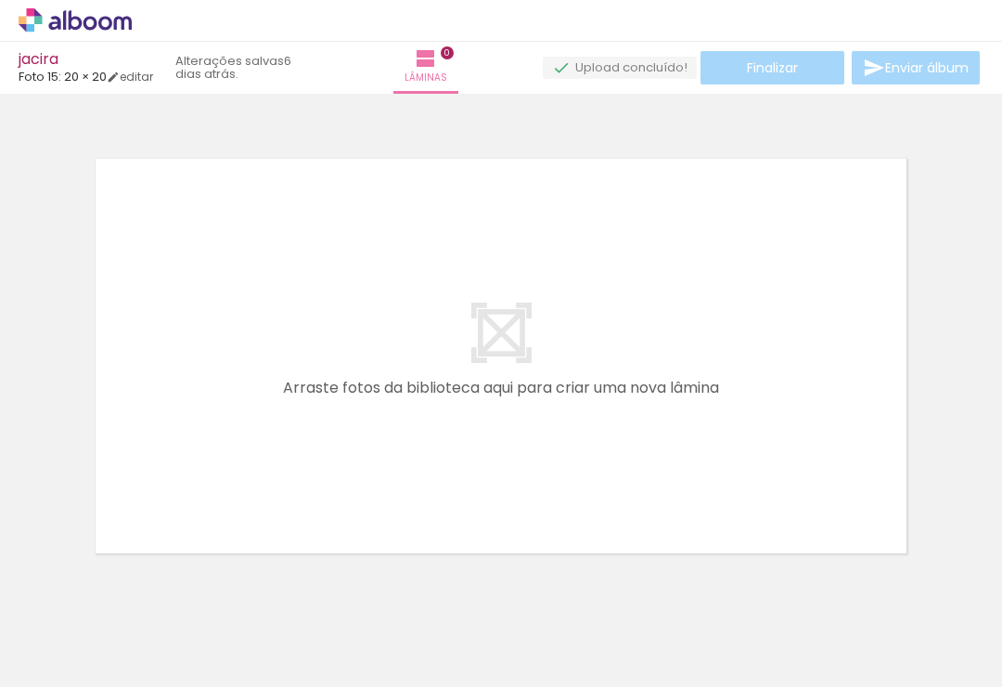
click at [0, 0] on input "file" at bounding box center [0, 0] width 0 height 0
click at [80, 655] on paper-button "Adicionar Fotos" at bounding box center [57, 677] width 90 height 30
click at [0, 0] on input "file" at bounding box center [0, 0] width 0 height 0
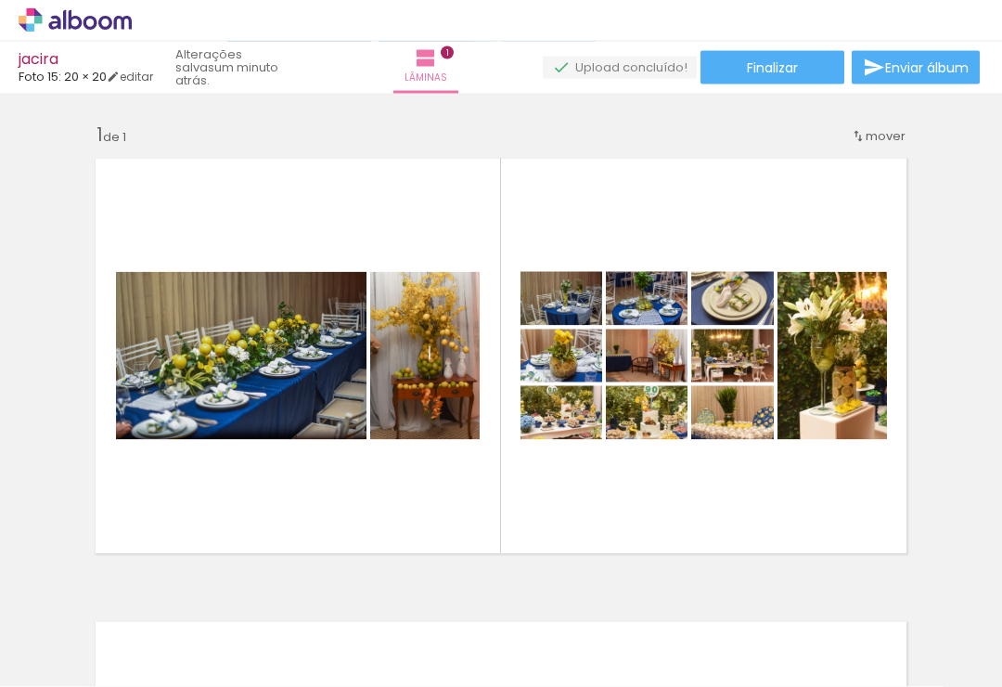
scroll to position [21, 0]
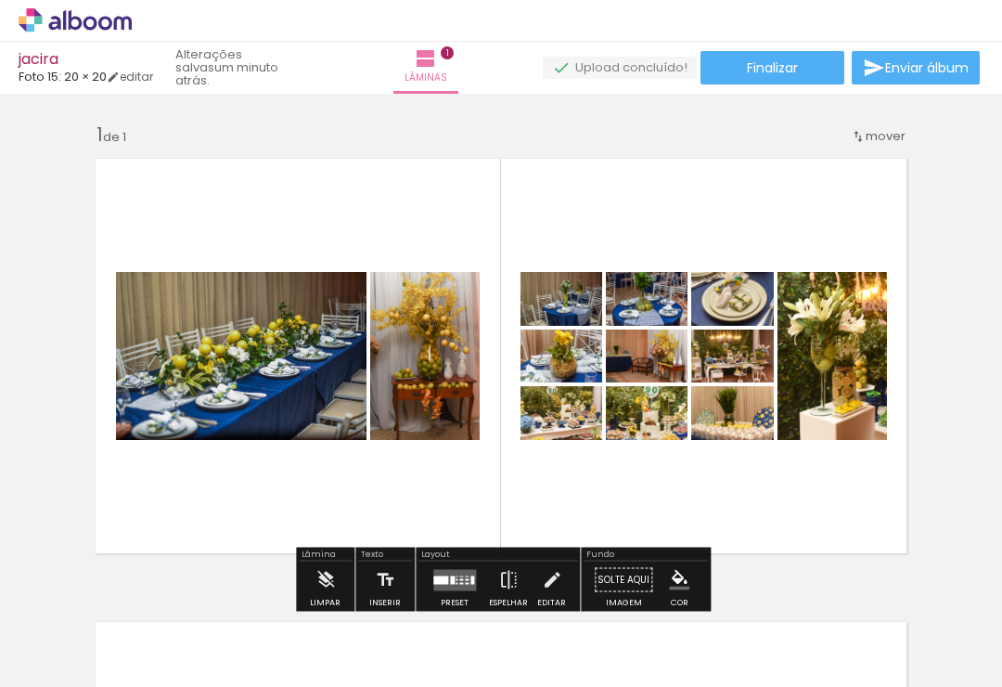
click at [545, 501] on quentale-layouter at bounding box center [500, 356] width 833 height 417
click at [266, 643] on quentale-thumb at bounding box center [235, 624] width 104 height 107
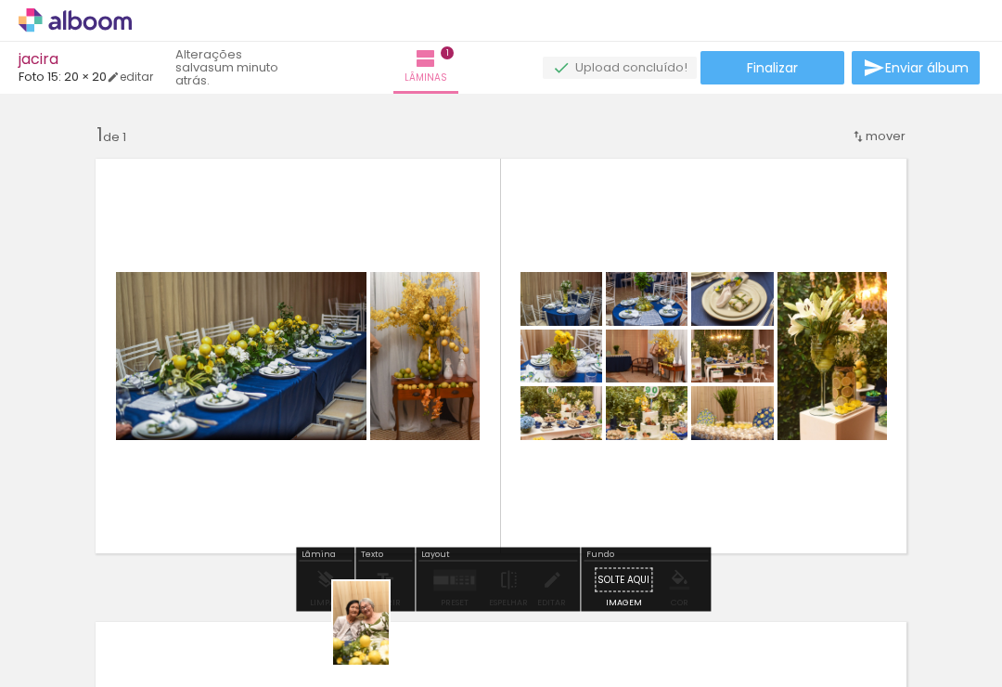
scroll to position [29, 0]
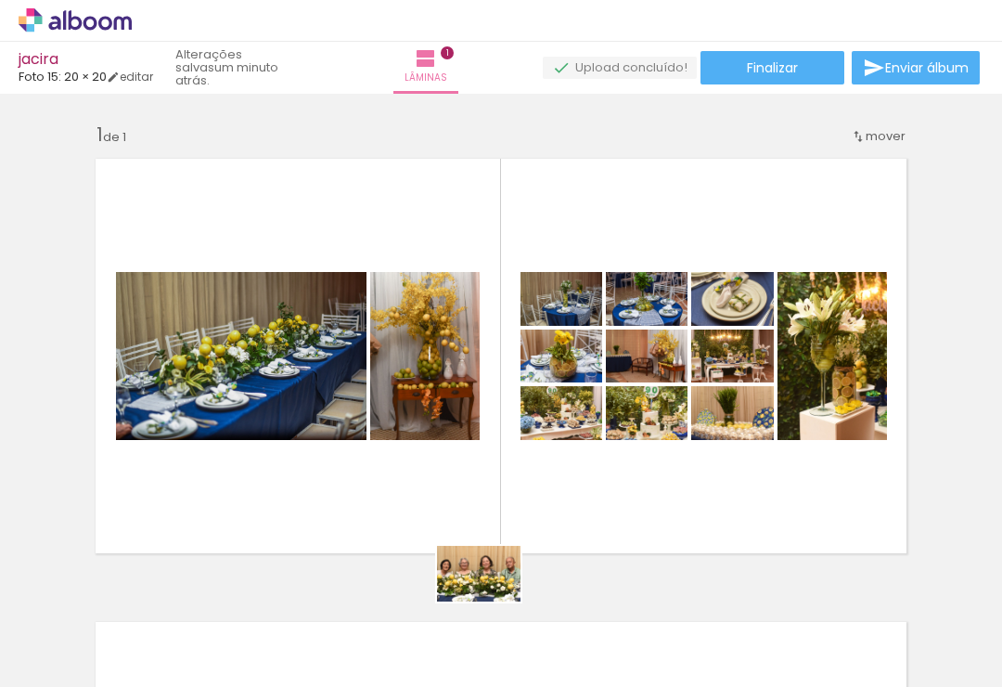
click at [485, 639] on quentale-thumb at bounding box center [443, 624] width 104 height 107
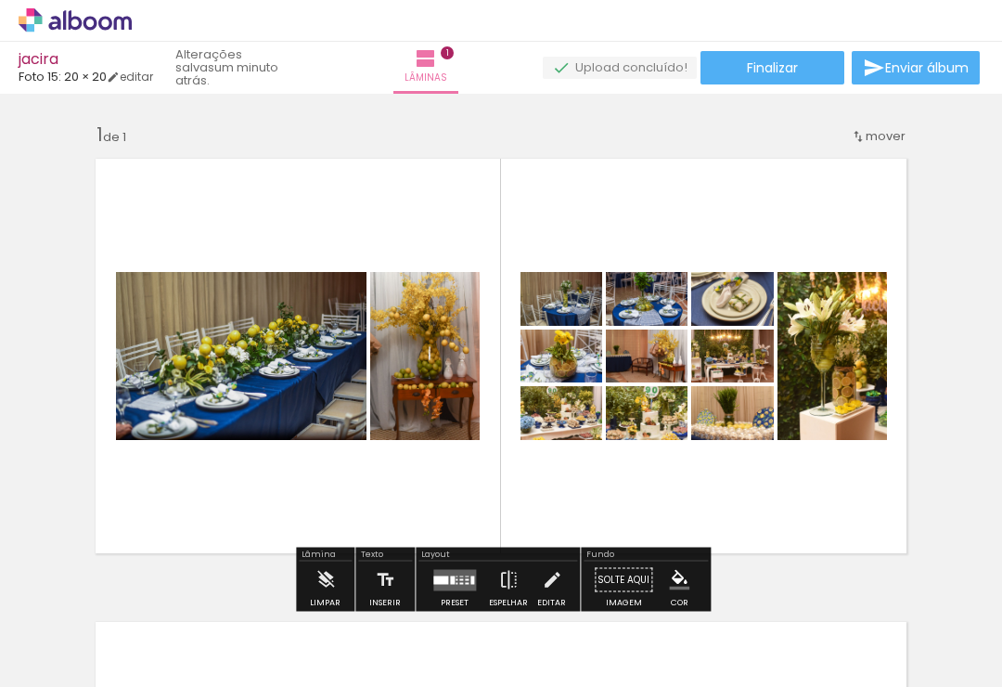
click at [494, 492] on quentale-layouter at bounding box center [500, 356] width 833 height 417
click at [559, 655] on quentale-app at bounding box center [501, 343] width 1002 height 687
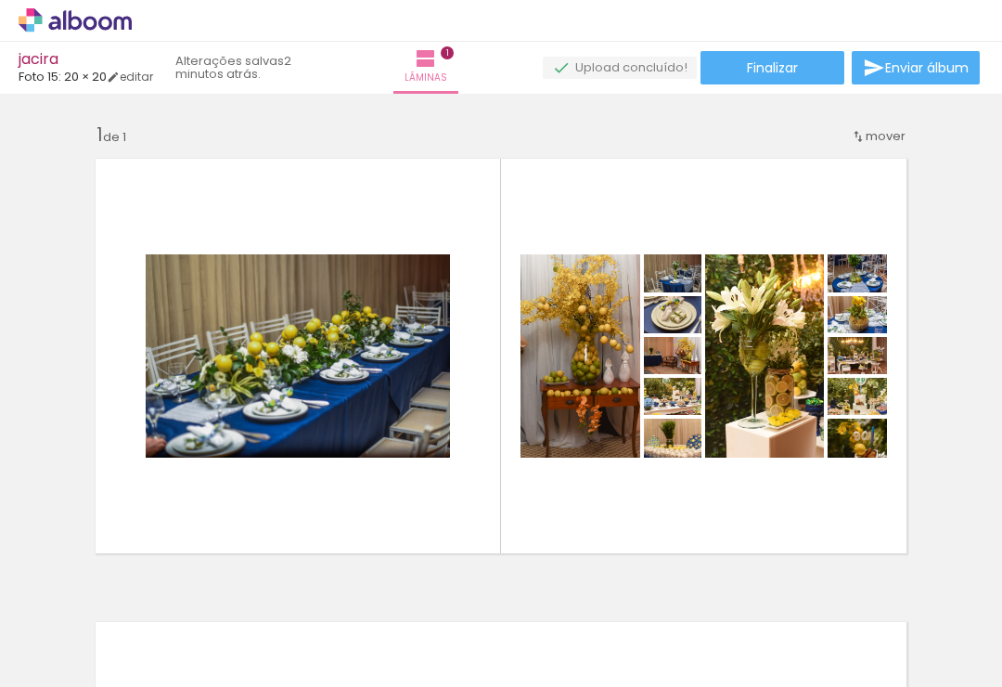
scroll to position [0, 5981]
click at [568, 630] on quentale-thumb at bounding box center [546, 624] width 104 height 107
click at [545, 639] on quentale-thumb at bounding box center [546, 624] width 104 height 107
click at [617, 647] on quentale-thumb at bounding box center [650, 624] width 104 height 107
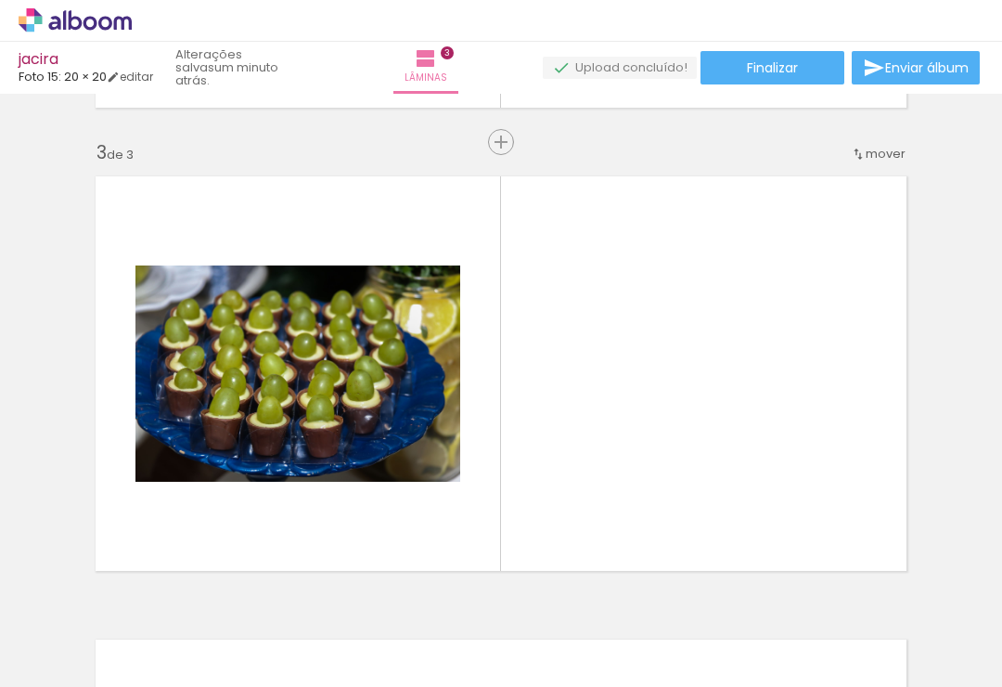
scroll to position [923, 0]
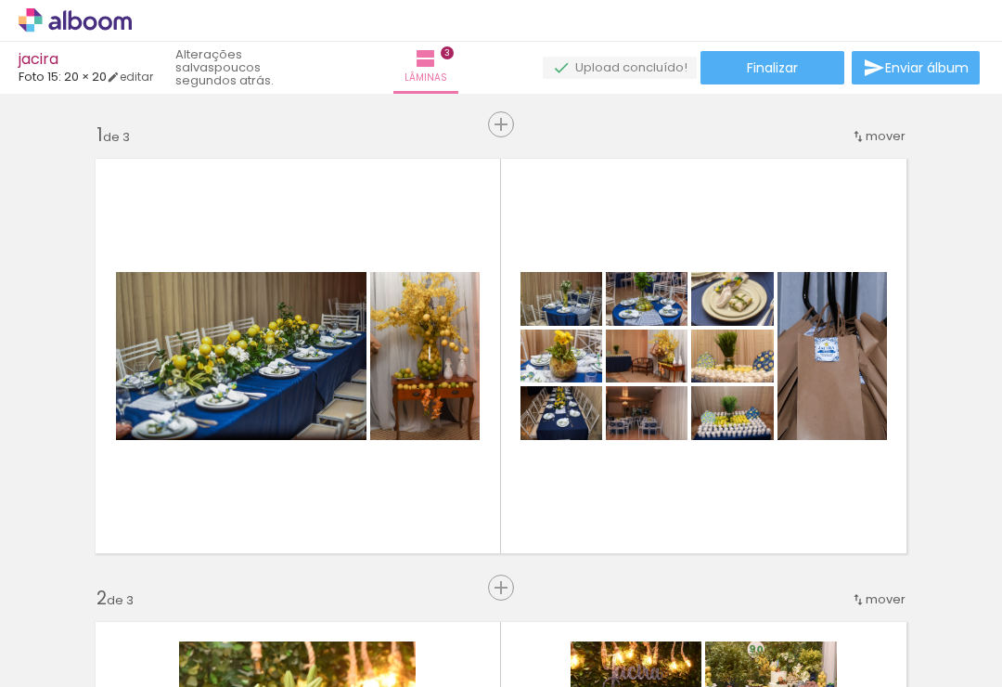
scroll to position [62, 0]
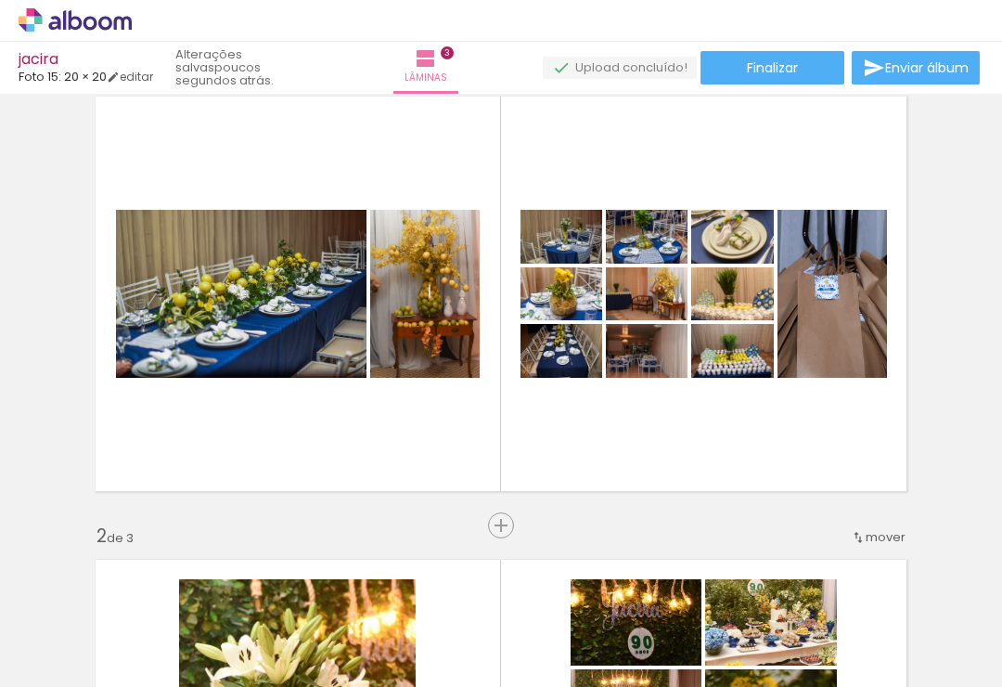
click at [496, 435] on quentale-layouter at bounding box center [500, 293] width 833 height 417
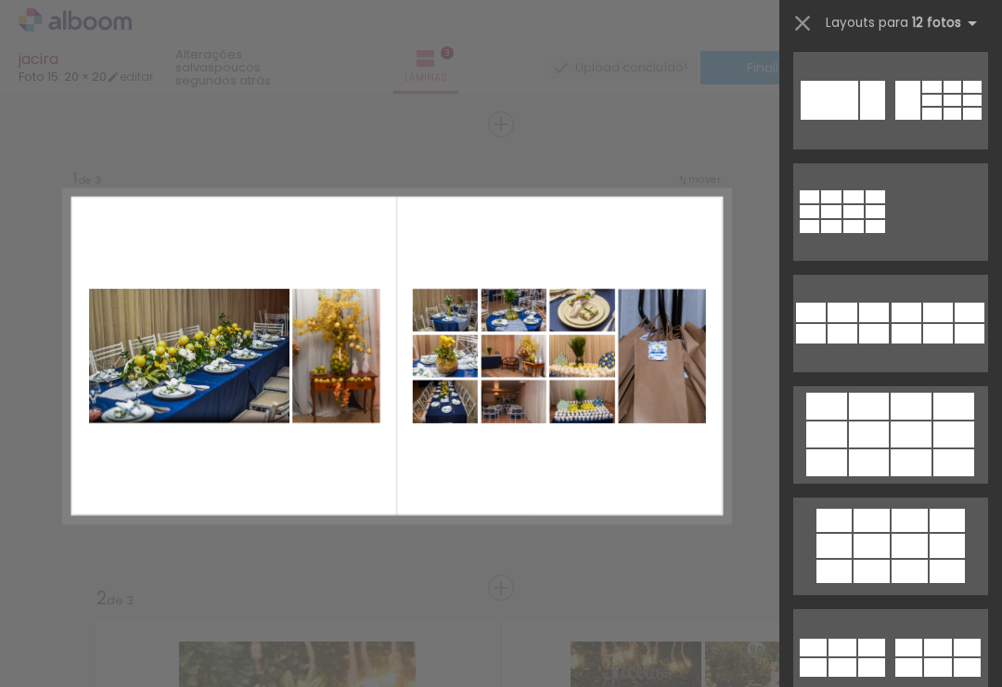
scroll to position [118, 0]
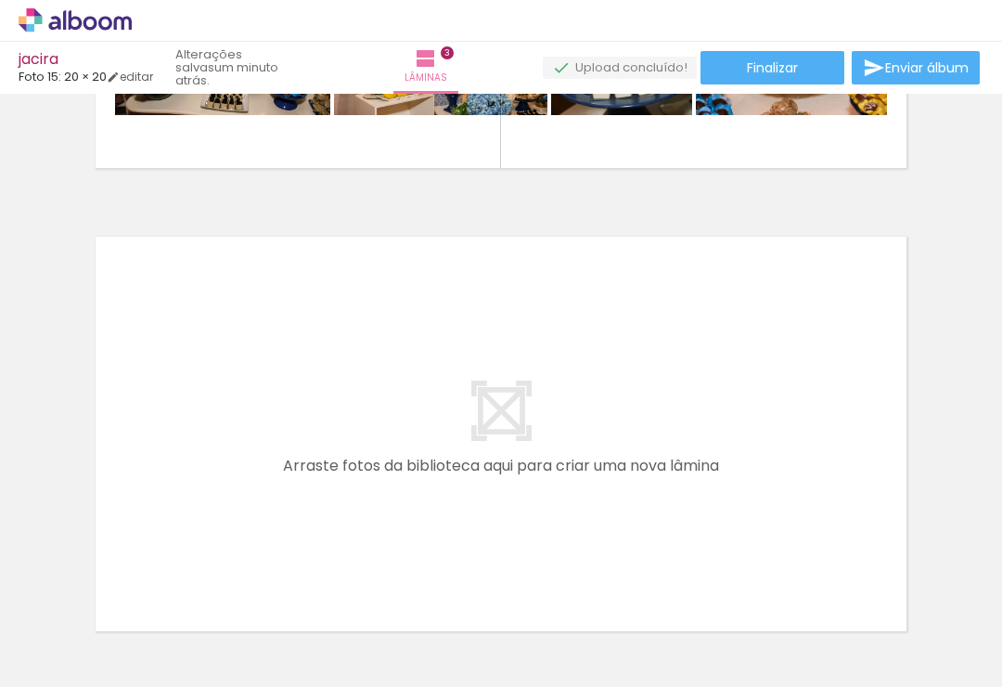
scroll to position [1314, 0]
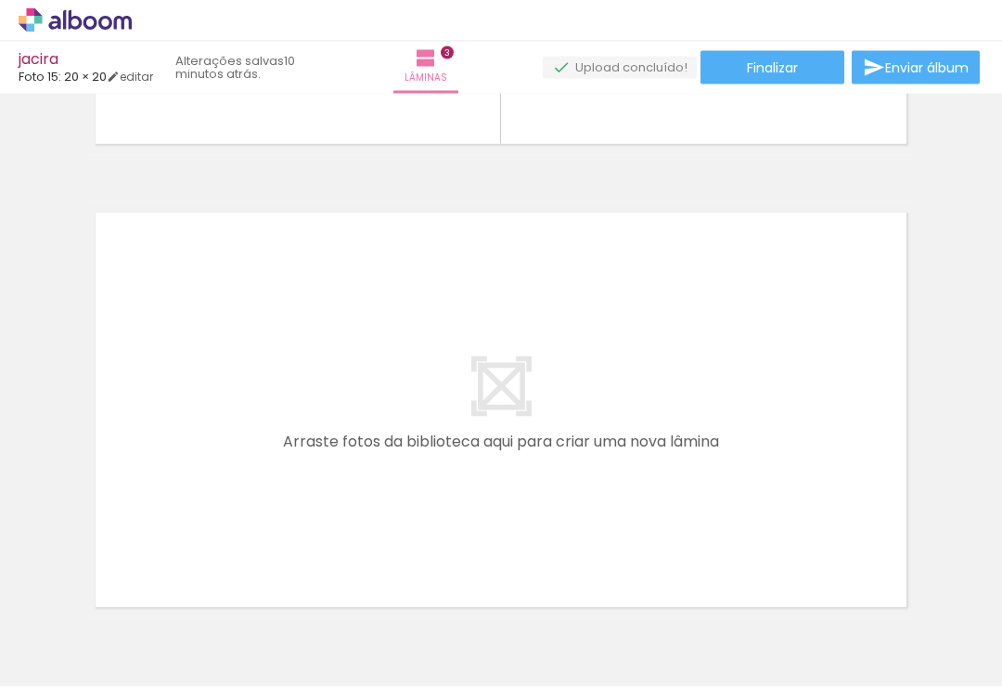
click at [321, 642] on quentale-thumb at bounding box center [335, 624] width 104 height 107
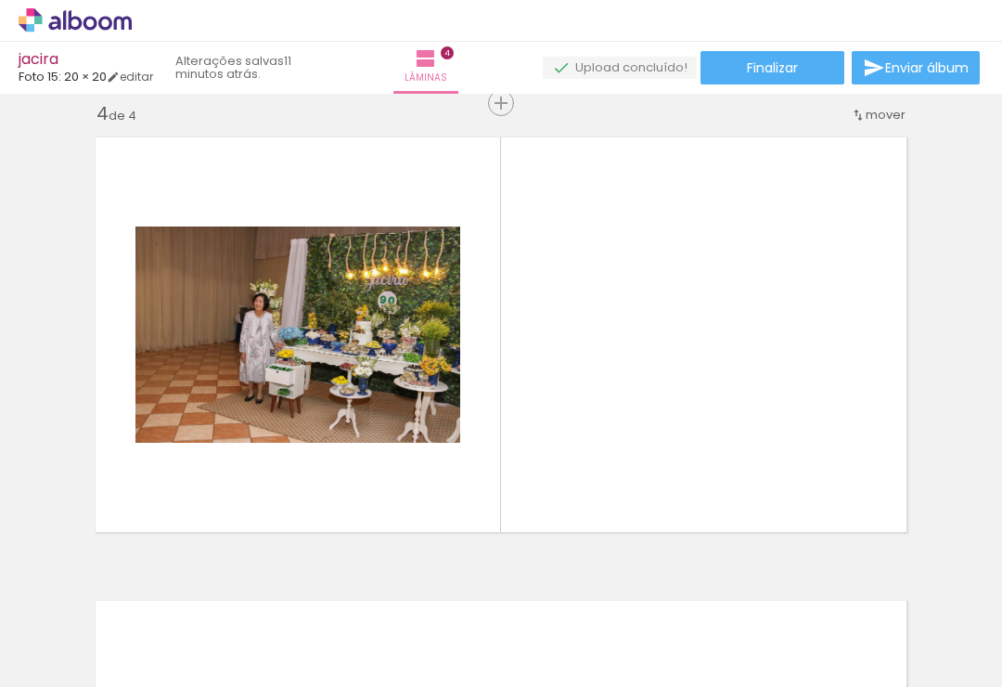
scroll to position [0, 7202]
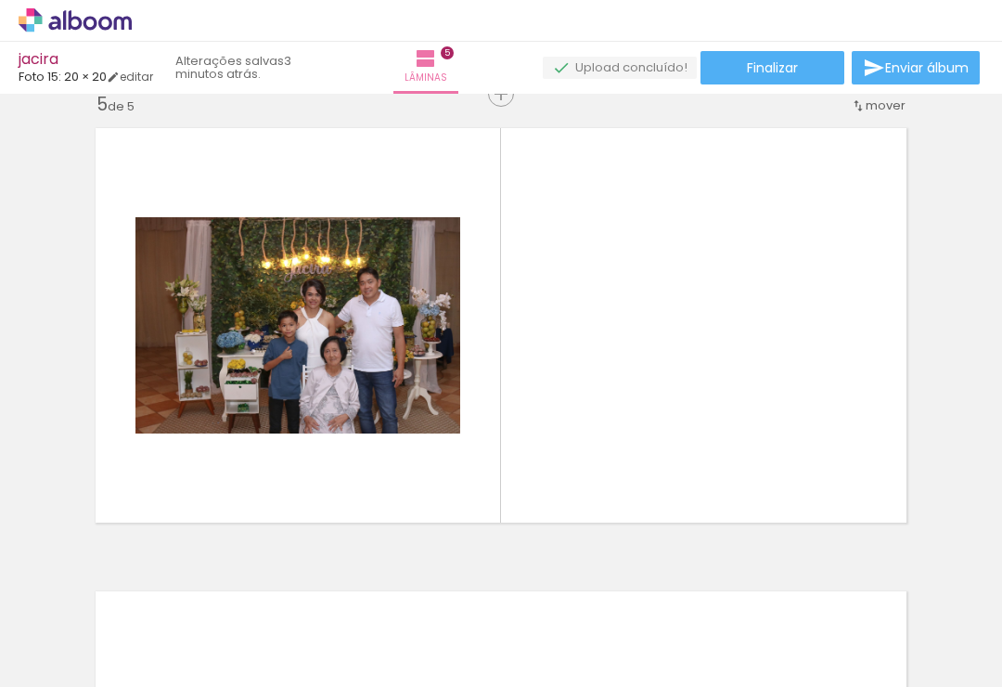
scroll to position [1874, 0]
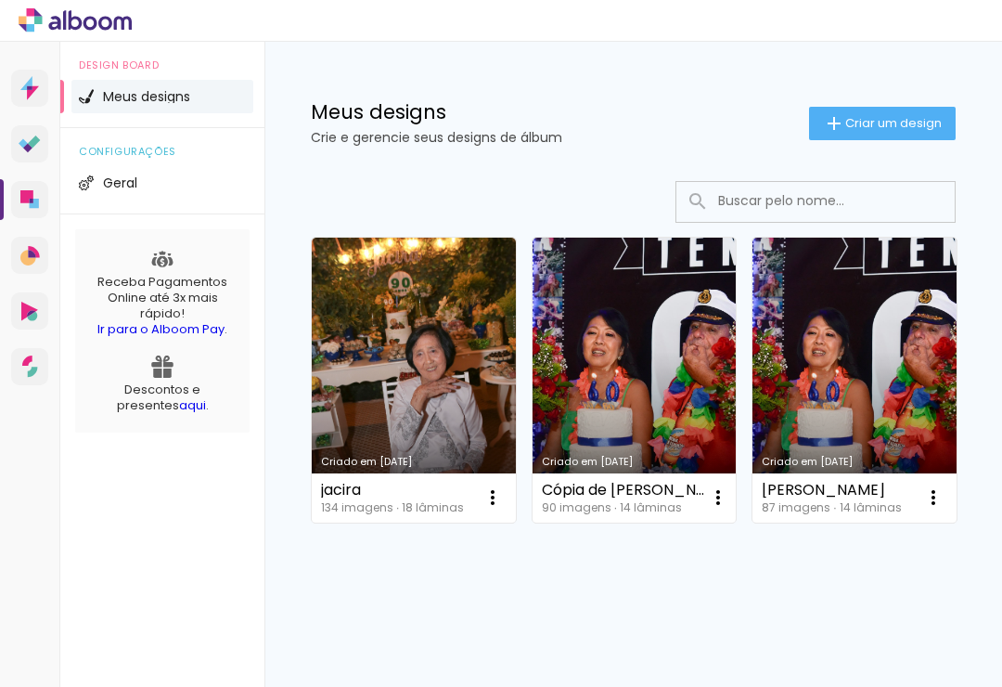
click at [422, 348] on link "Criado em [DATE]" at bounding box center [414, 380] width 204 height 285
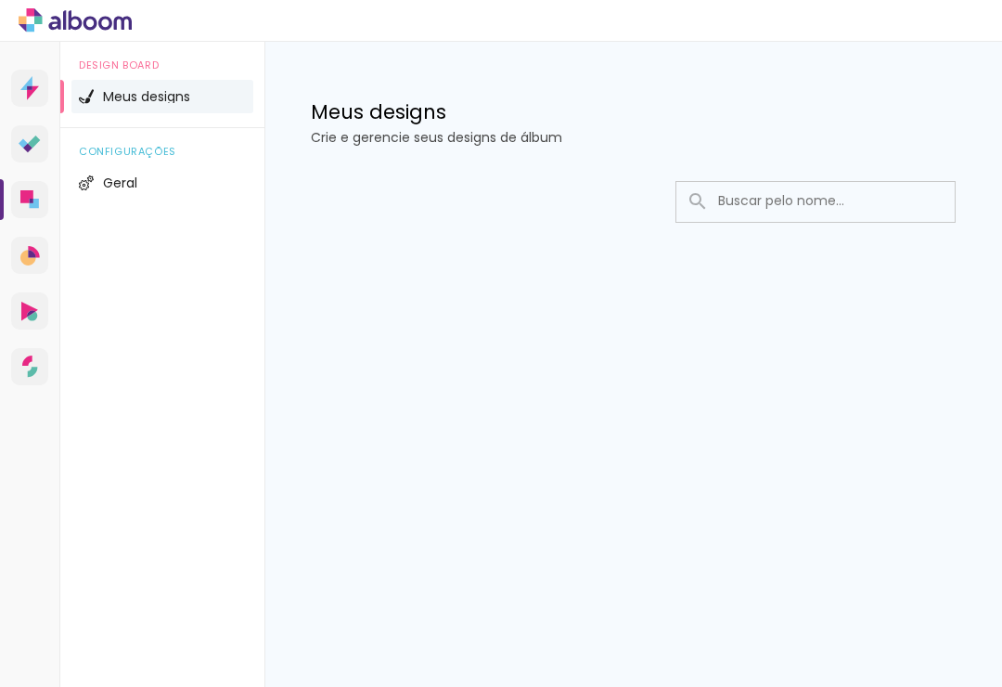
click at [35, 247] on icon at bounding box center [29, 255] width 19 height 19
click at [36, 139] on icon at bounding box center [34, 141] width 12 height 12
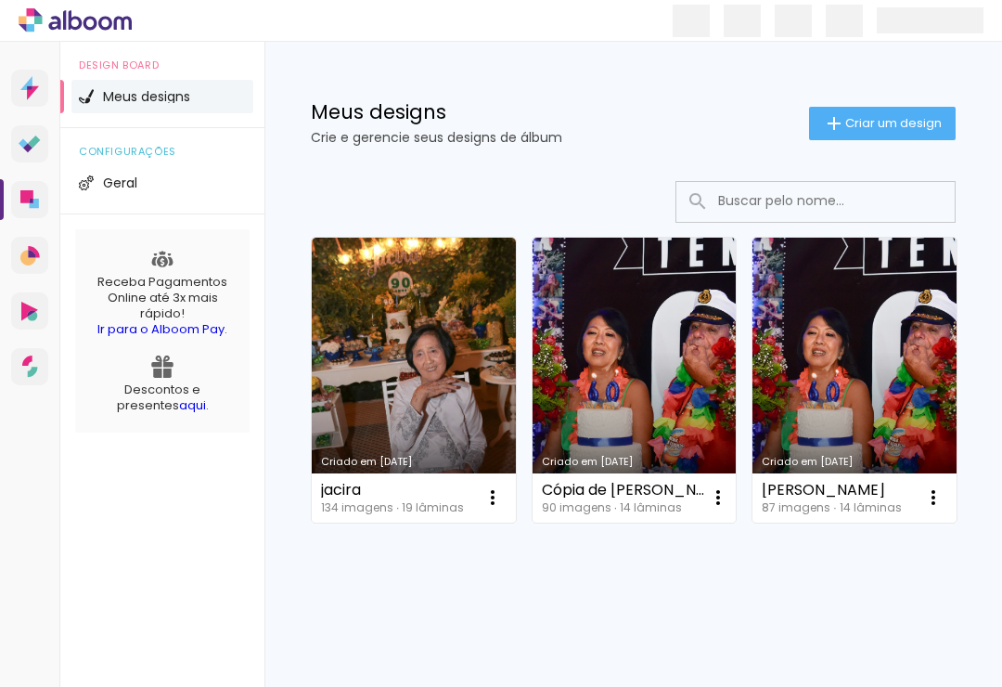
click at [32, 239] on link "Alboom CRM Vendas e fluxo de trabalho" at bounding box center [29, 255] width 37 height 37
click at [406, 333] on link "Criado em [DATE]" at bounding box center [414, 380] width 204 height 285
click at [417, 351] on link "Criado em 04/09/25" at bounding box center [414, 380] width 204 height 285
